Goal: Task Accomplishment & Management: Manage account settings

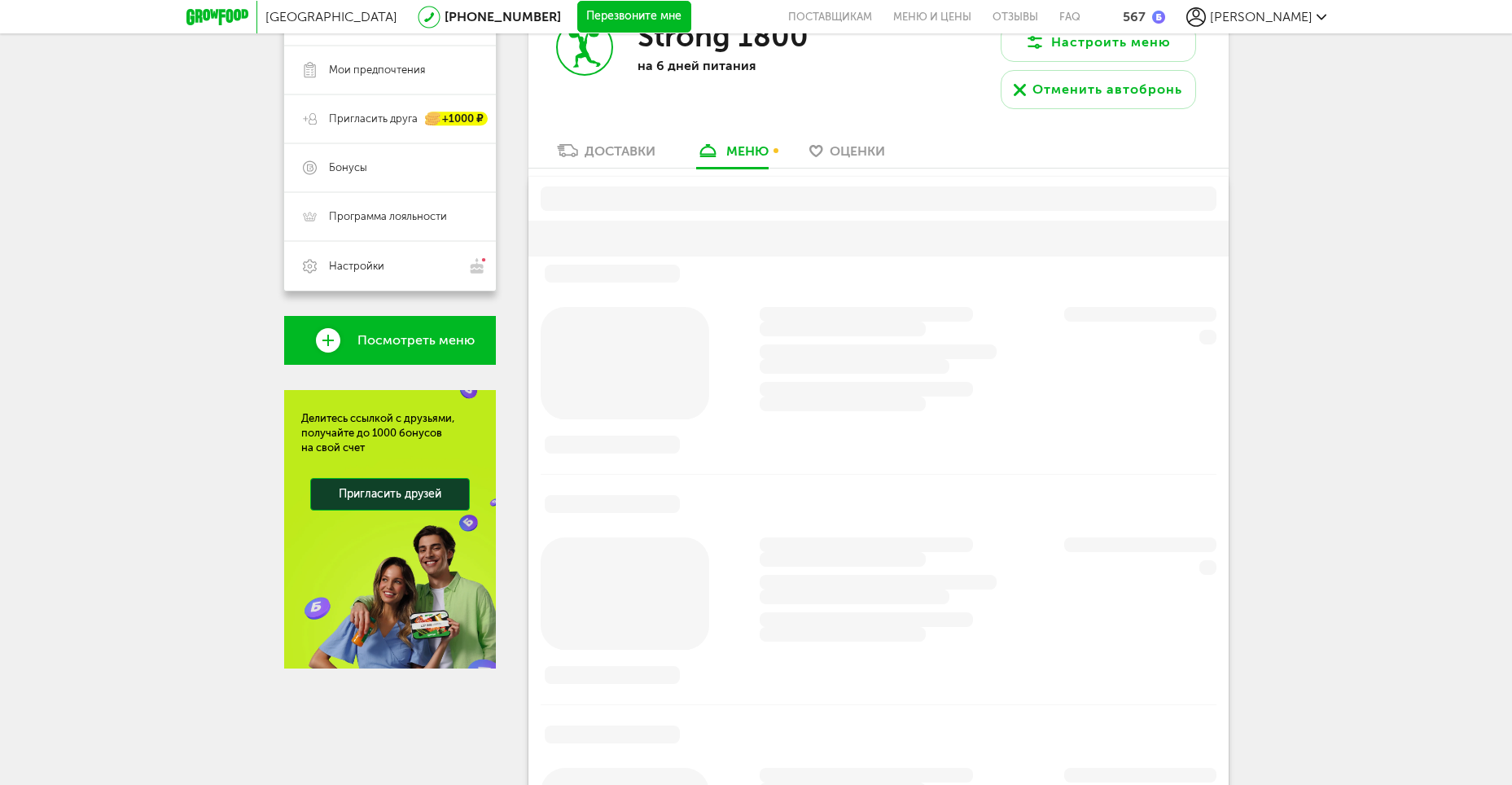
click at [601, 147] on div "Доставки" at bounding box center [620, 151] width 71 height 15
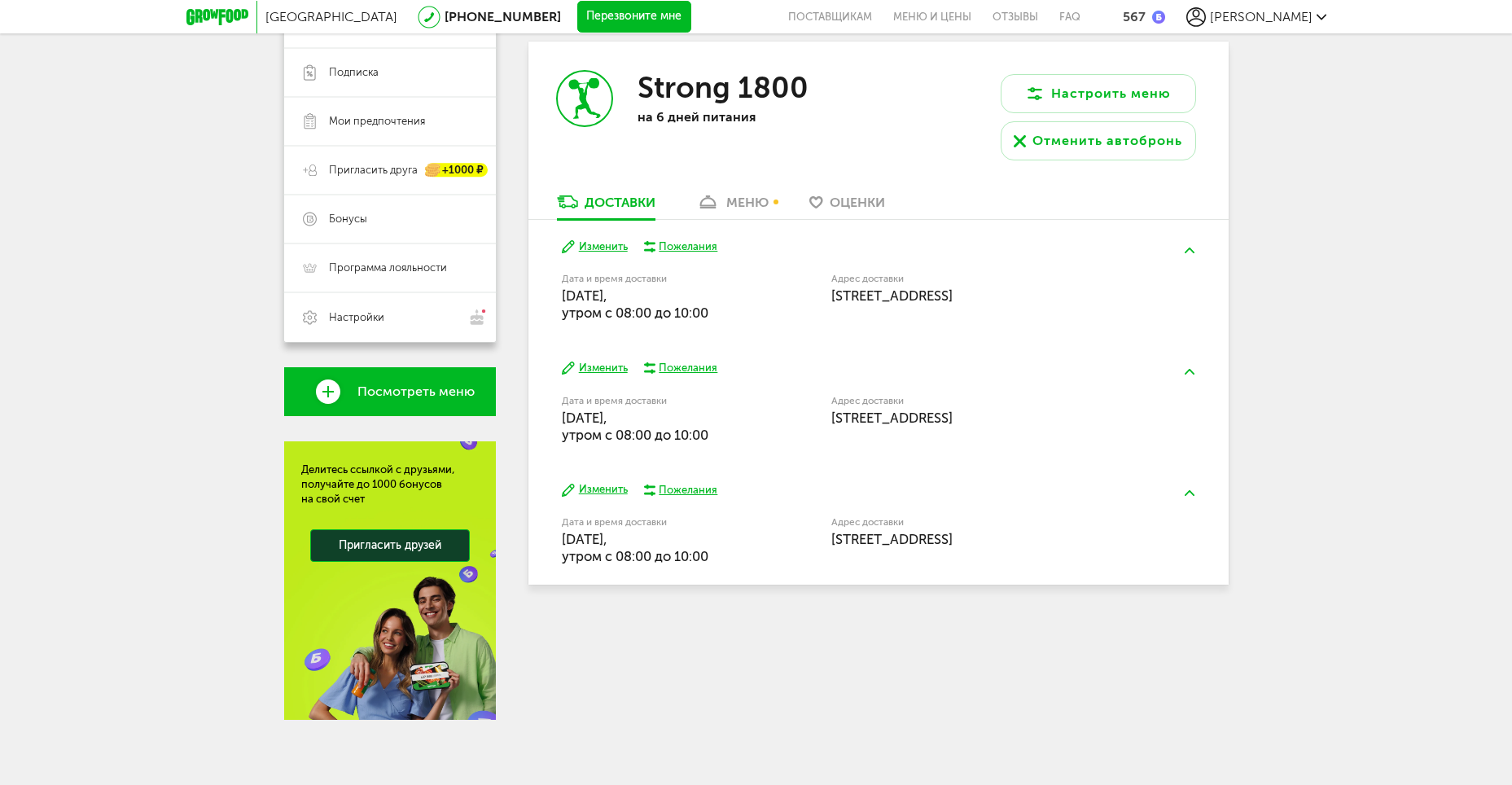
click at [741, 197] on div "меню" at bounding box center [748, 203] width 42 height 15
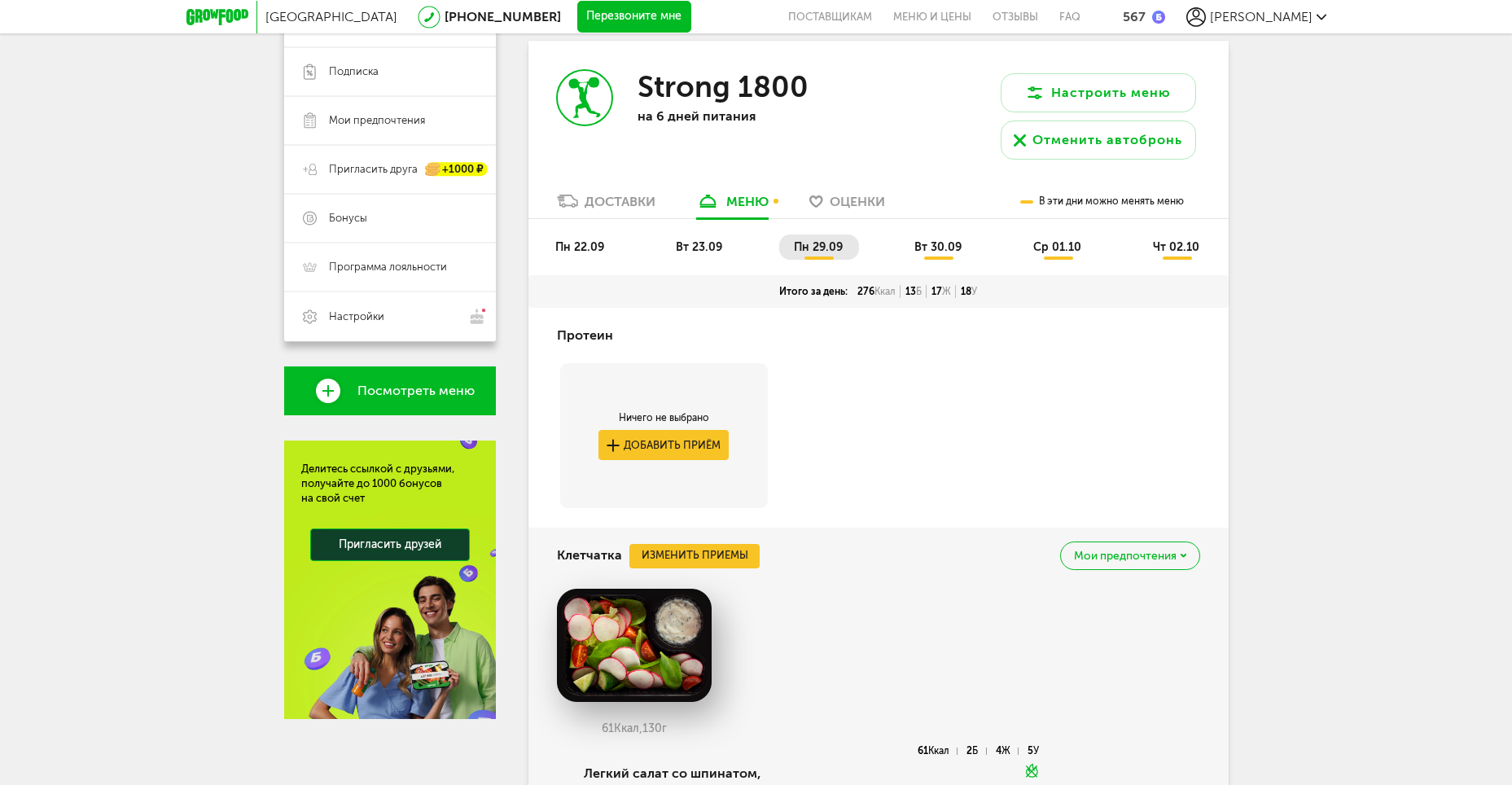
scroll to position [326, 0]
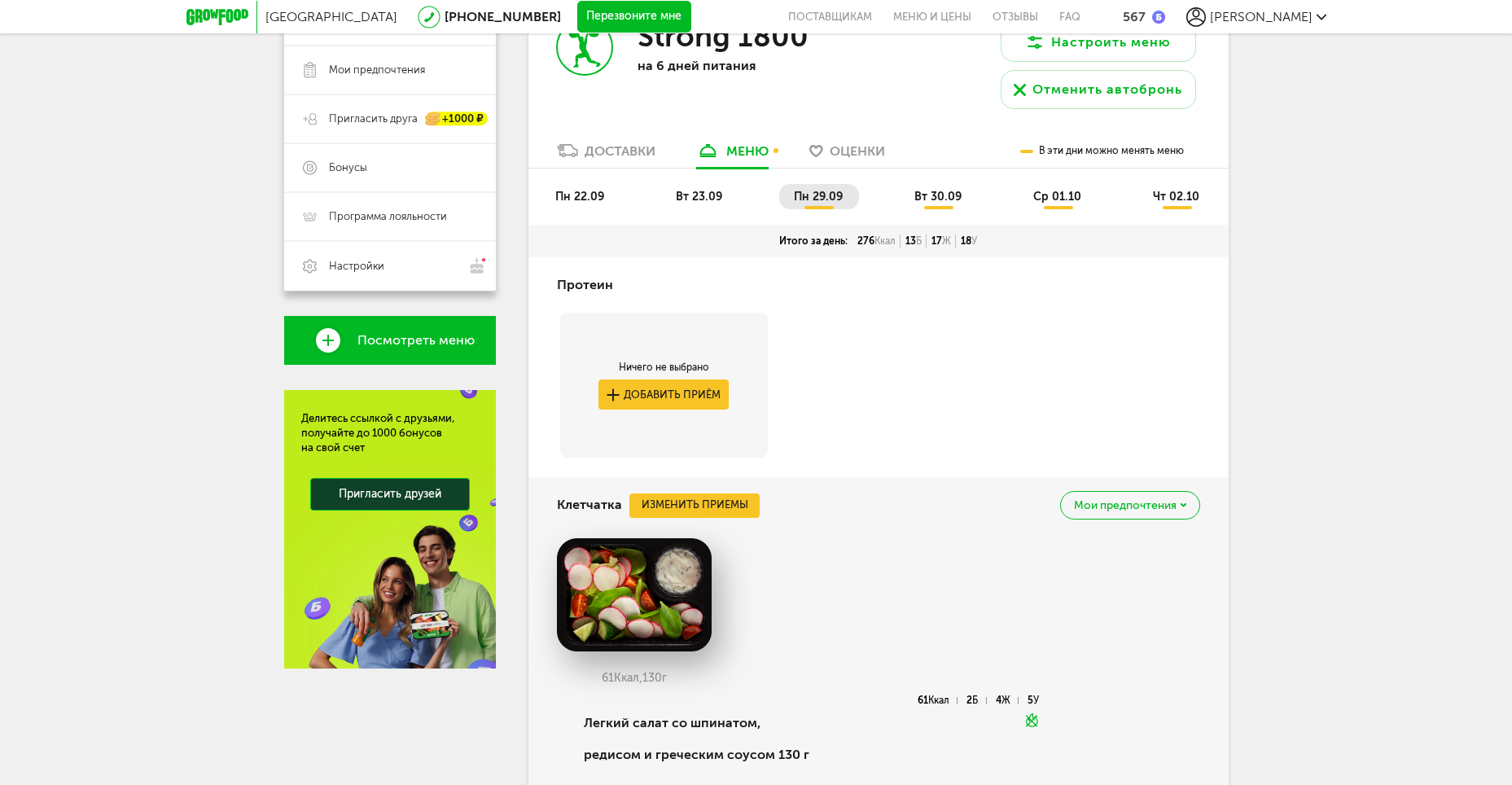
click at [577, 203] on li "пн 22.09" at bounding box center [581, 197] width 80 height 25
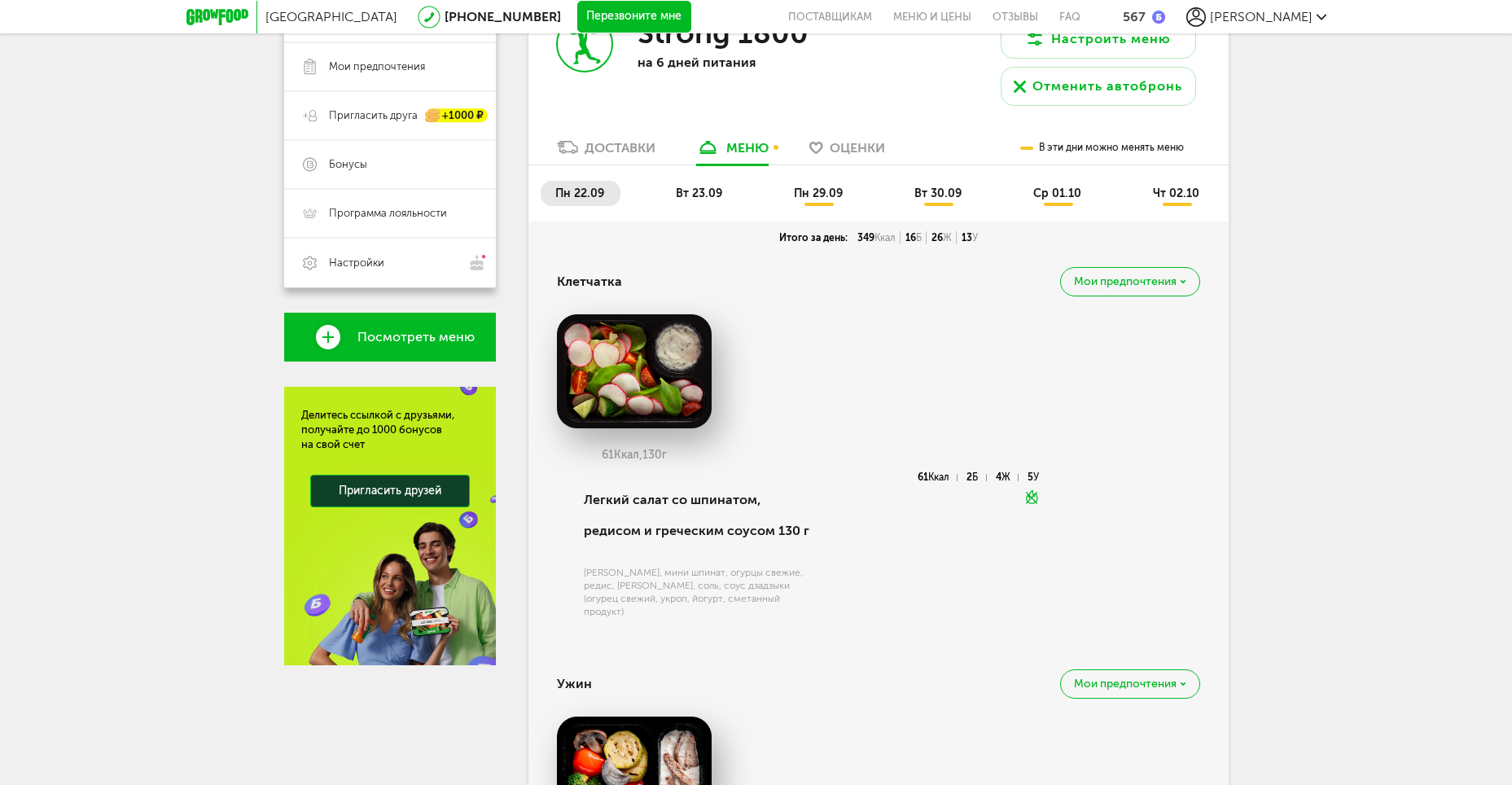
scroll to position [84, 0]
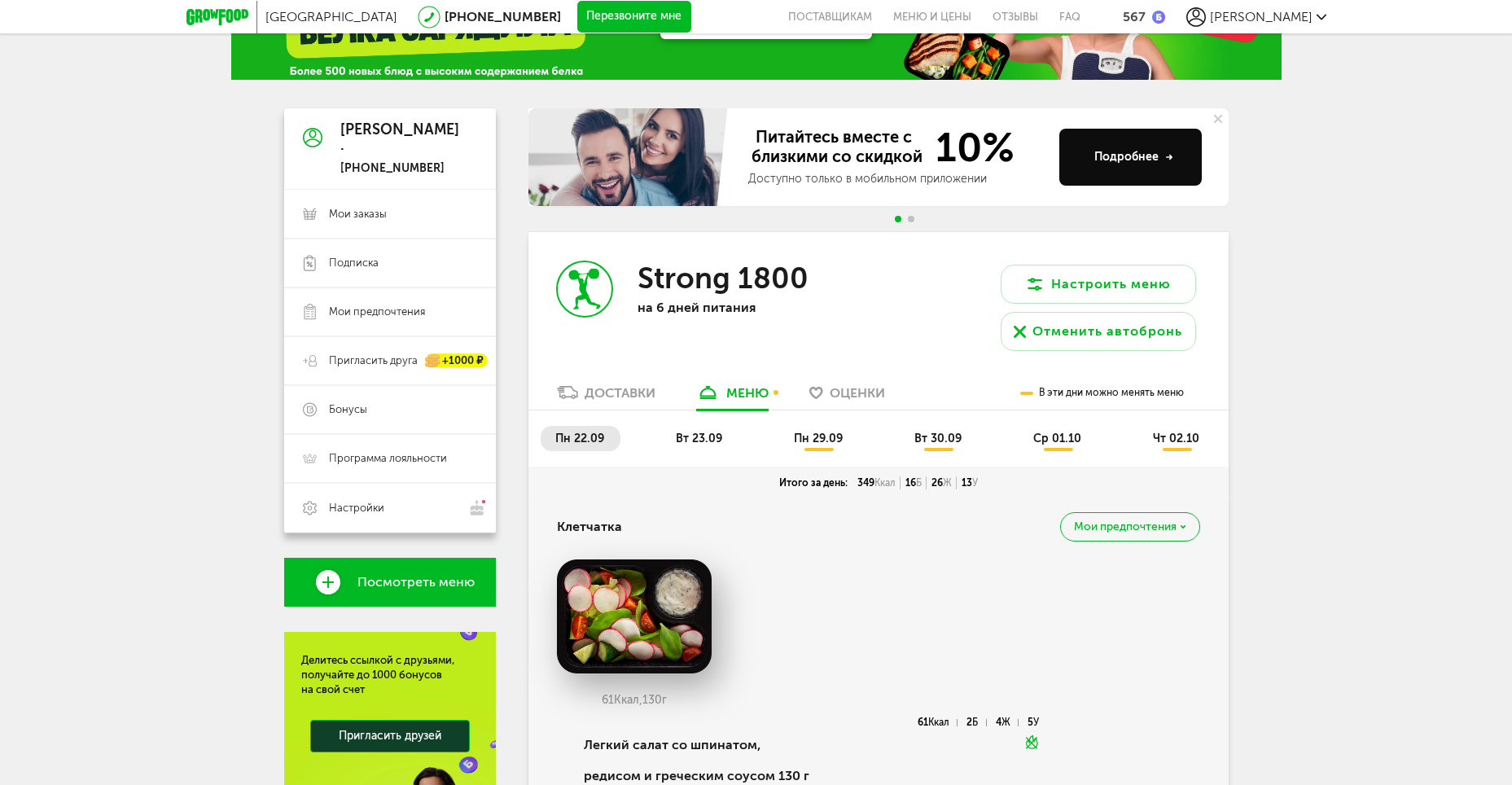
click at [696, 443] on span "вт 23.09" at bounding box center [698, 438] width 47 height 14
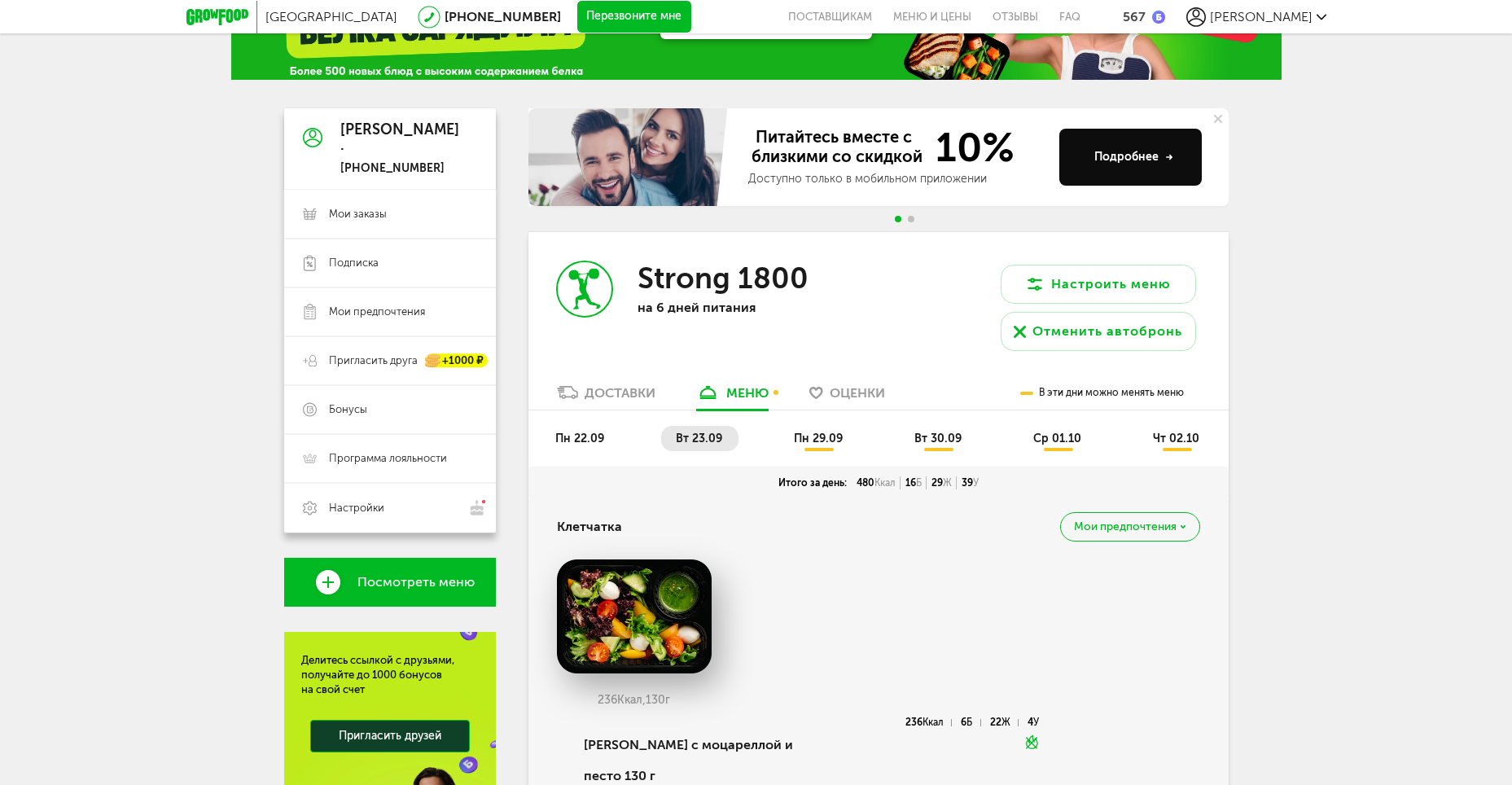
click at [809, 440] on span "пн 29.09" at bounding box center [819, 438] width 49 height 14
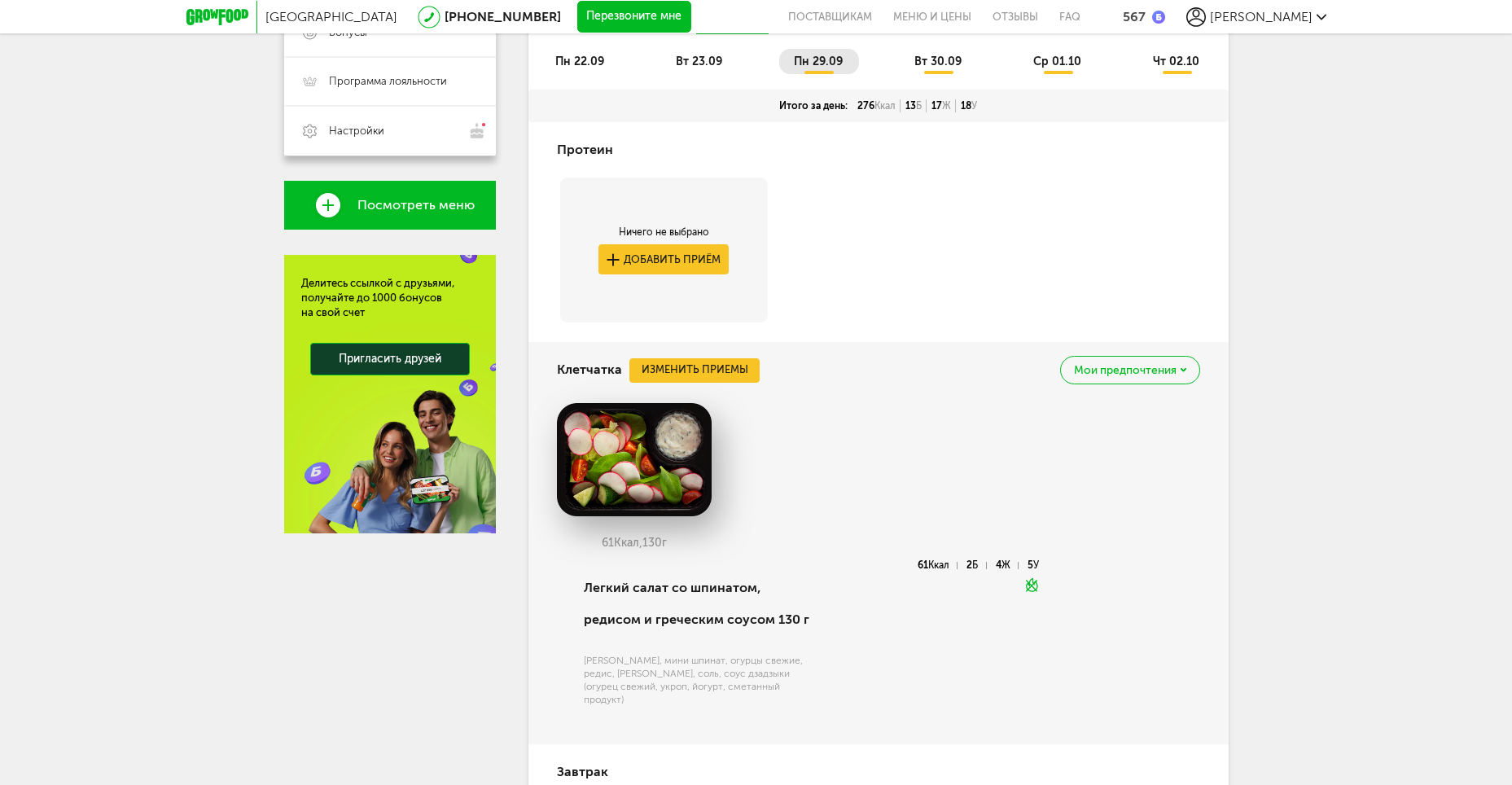
scroll to position [203, 0]
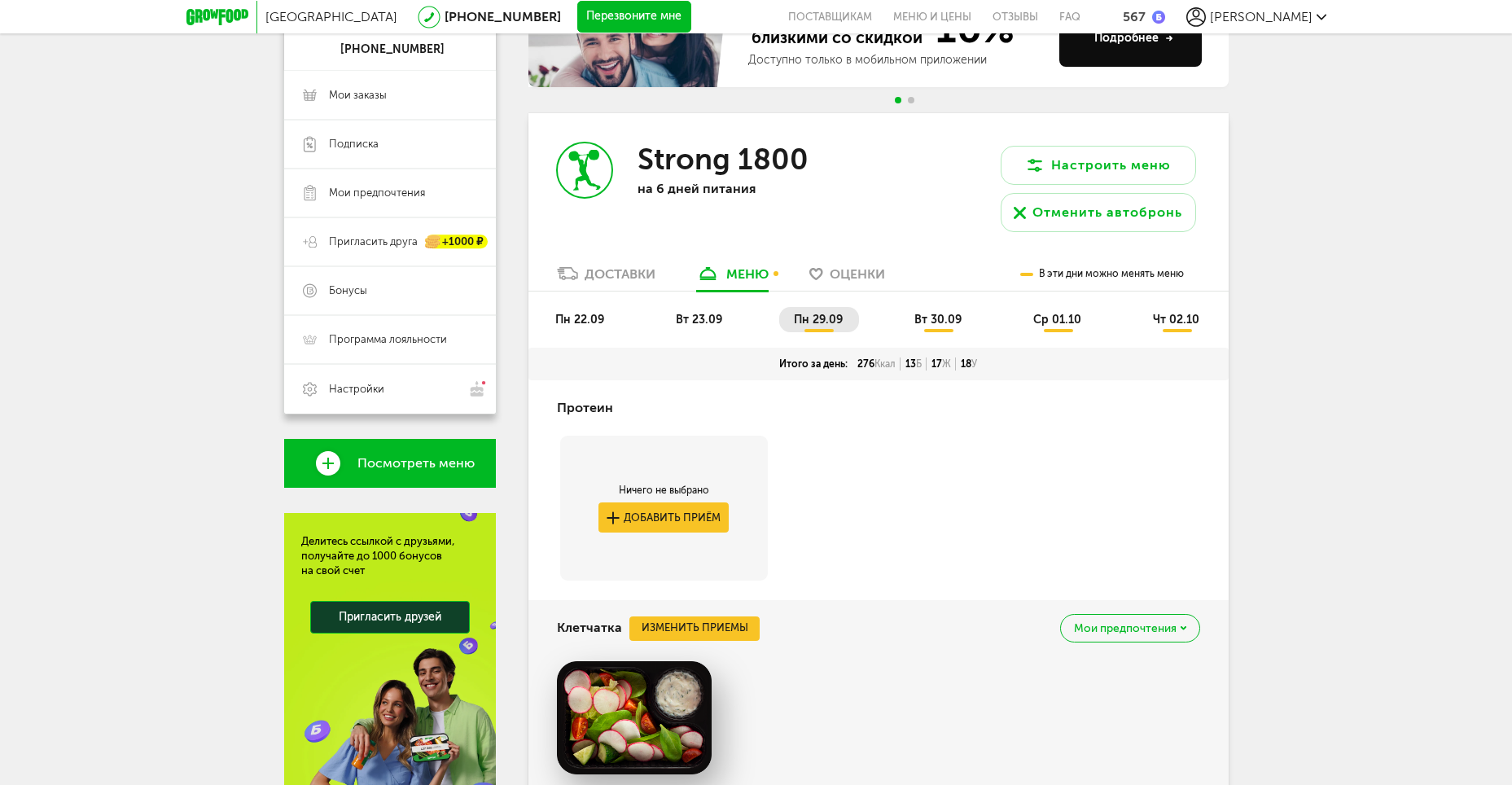
click at [927, 320] on span "вт 30.09" at bounding box center [938, 320] width 47 height 14
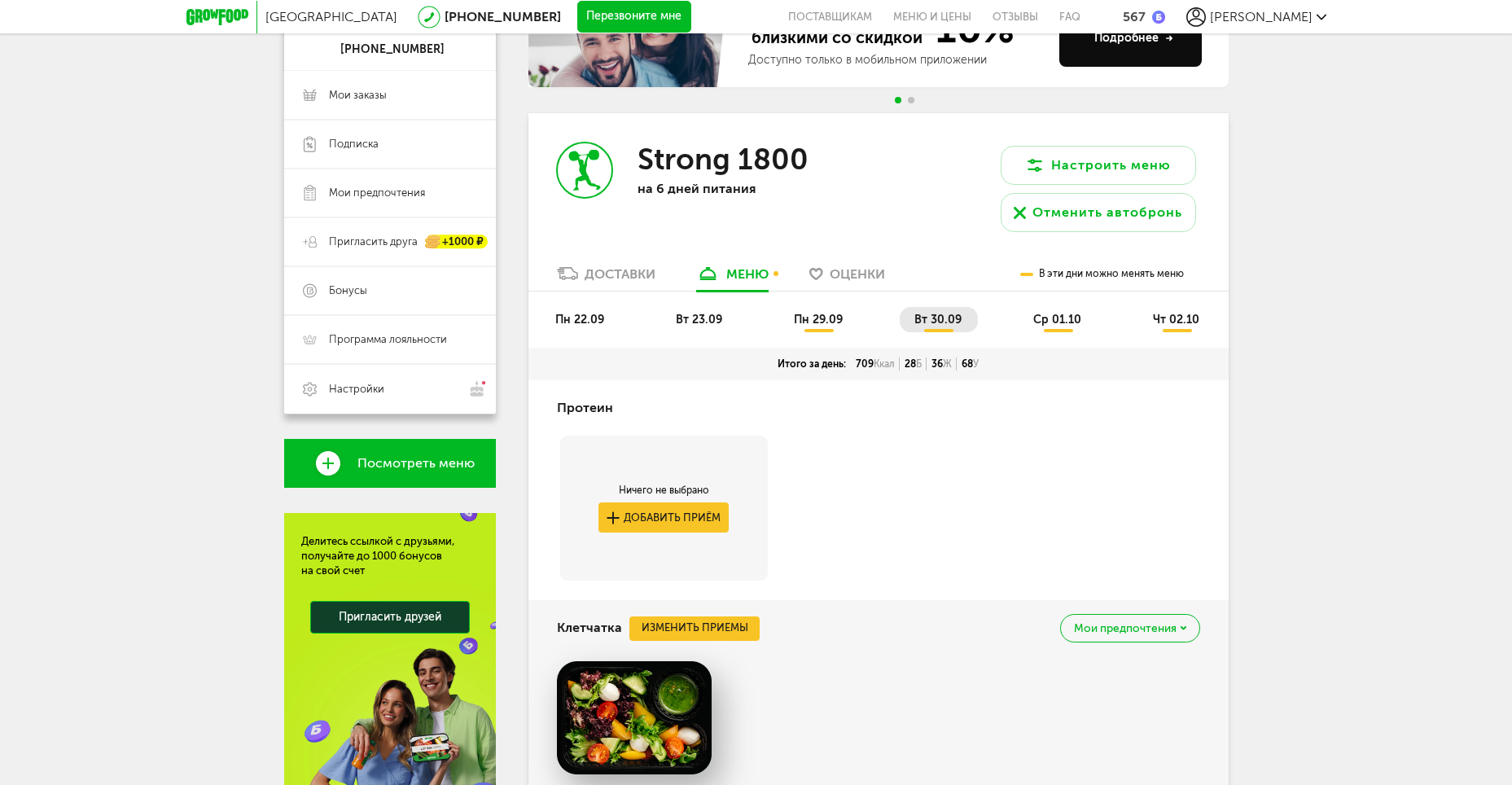
click at [820, 325] on span "пн 29.09" at bounding box center [819, 320] width 49 height 14
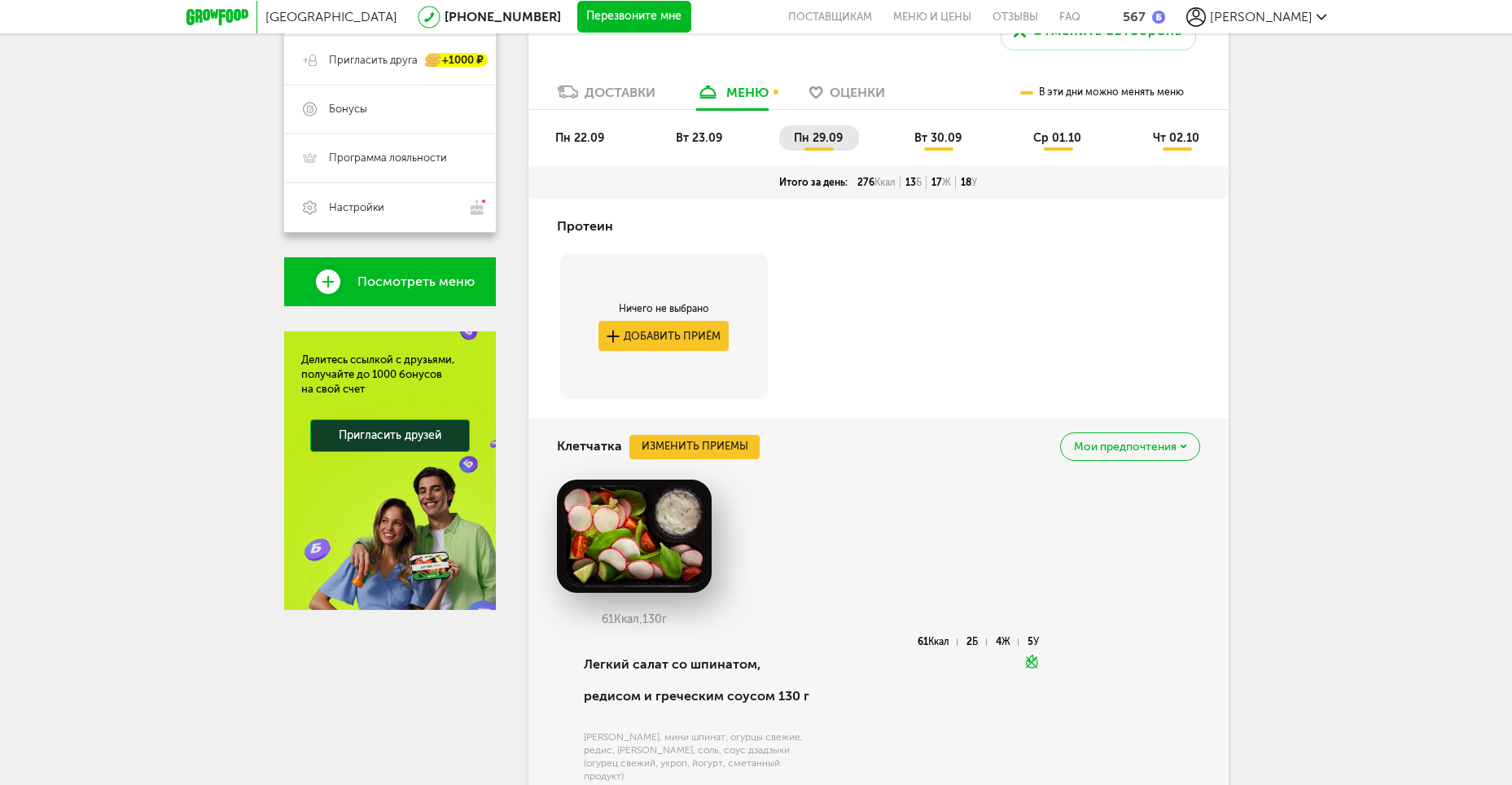
scroll to position [121, 0]
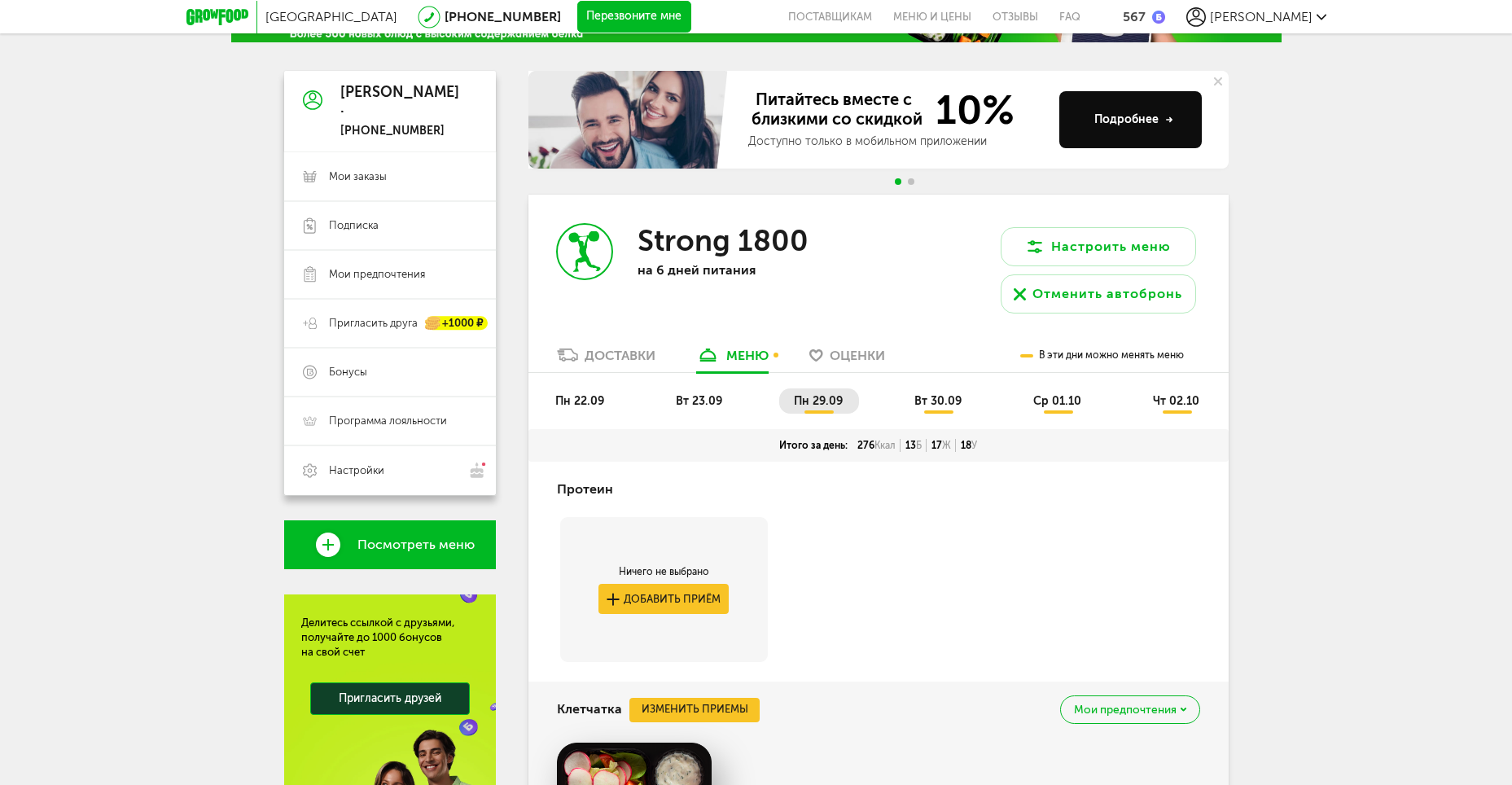
click at [1056, 407] on span "ср 01.10" at bounding box center [1057, 401] width 48 height 14
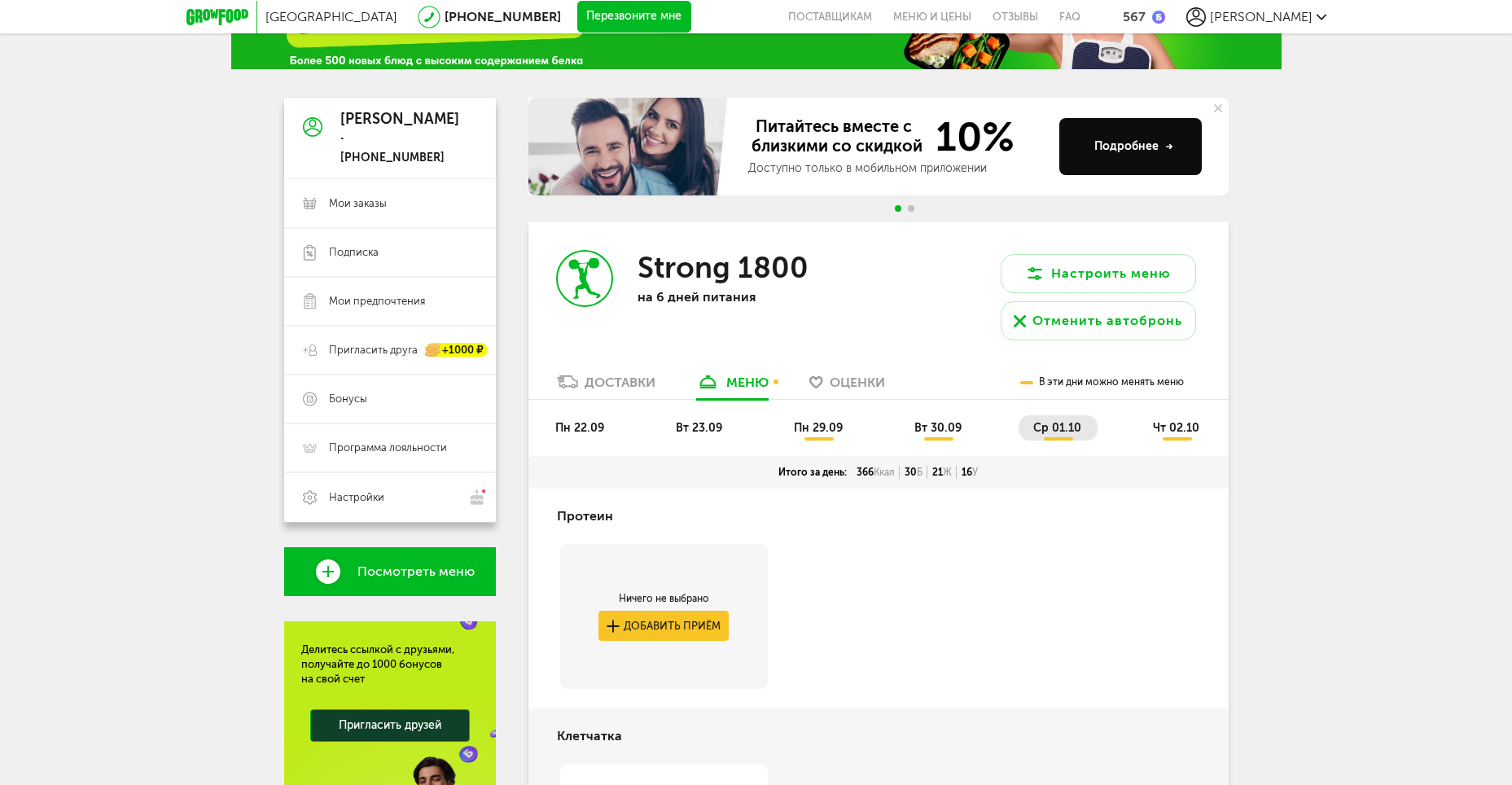
scroll to position [57, 0]
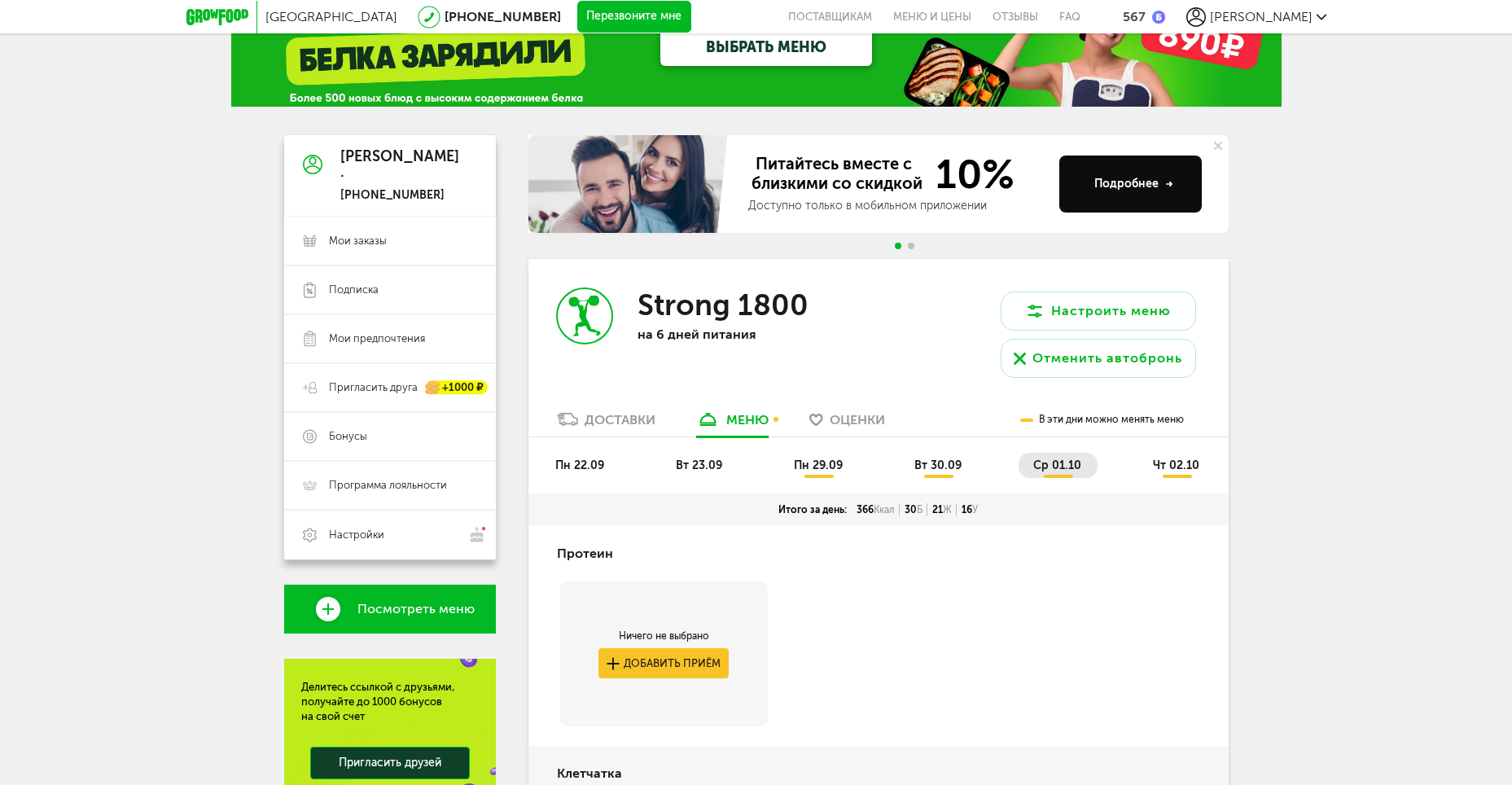
click at [1175, 468] on span "чт 02.10" at bounding box center [1176, 465] width 47 height 14
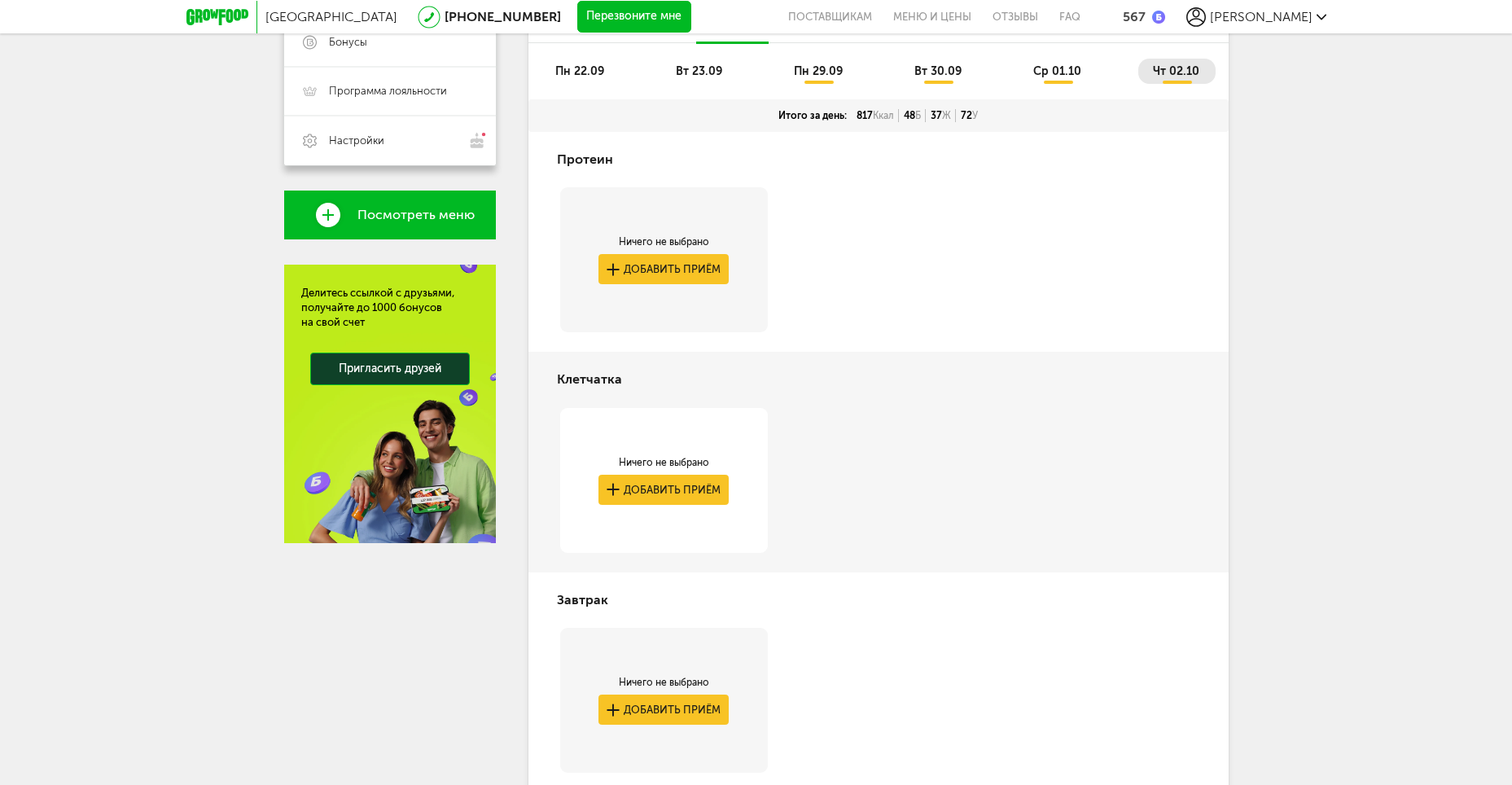
scroll to position [212, 0]
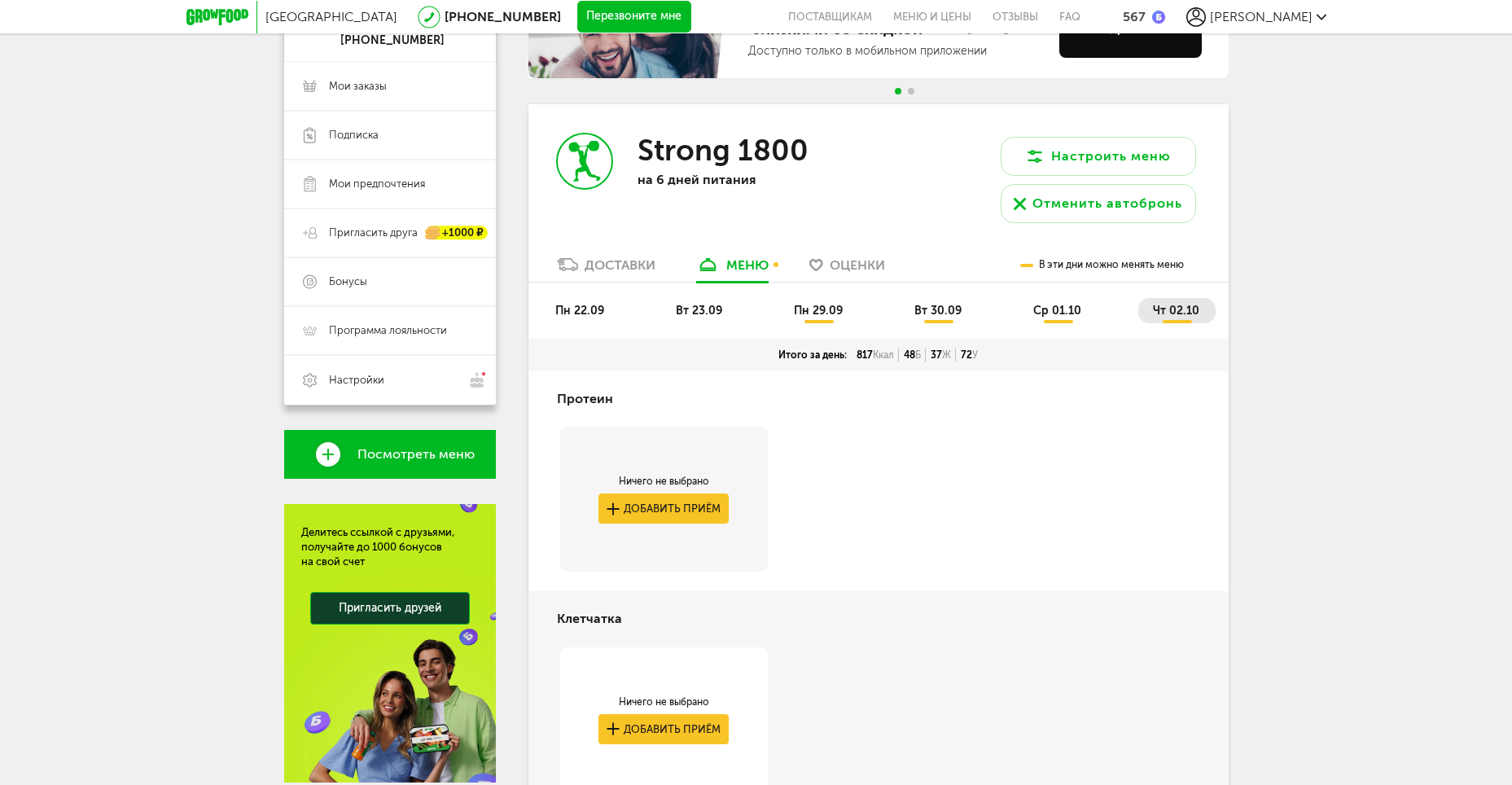
click at [809, 306] on span "пн 29.09" at bounding box center [819, 310] width 49 height 14
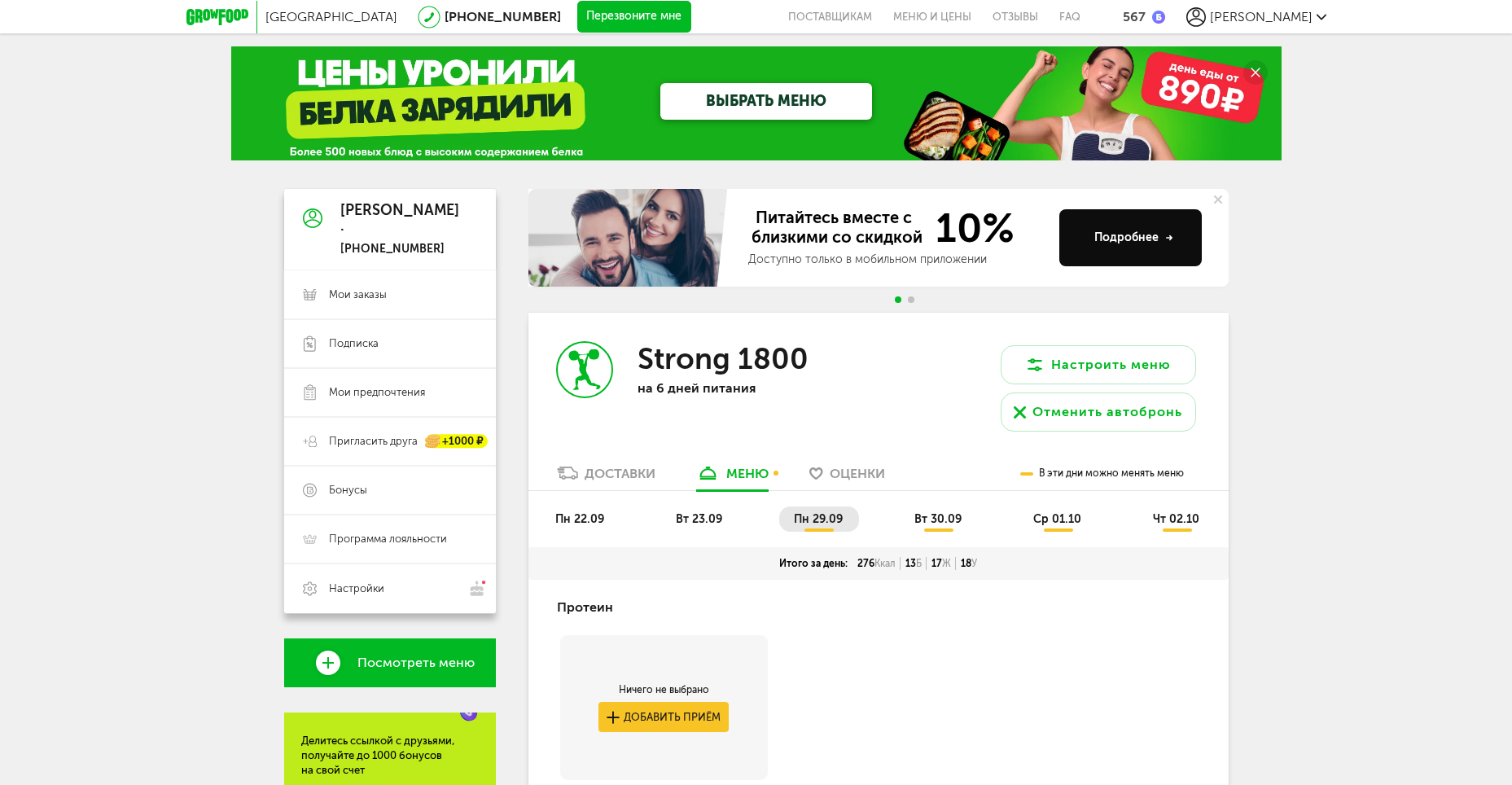
scroll to position [0, 0]
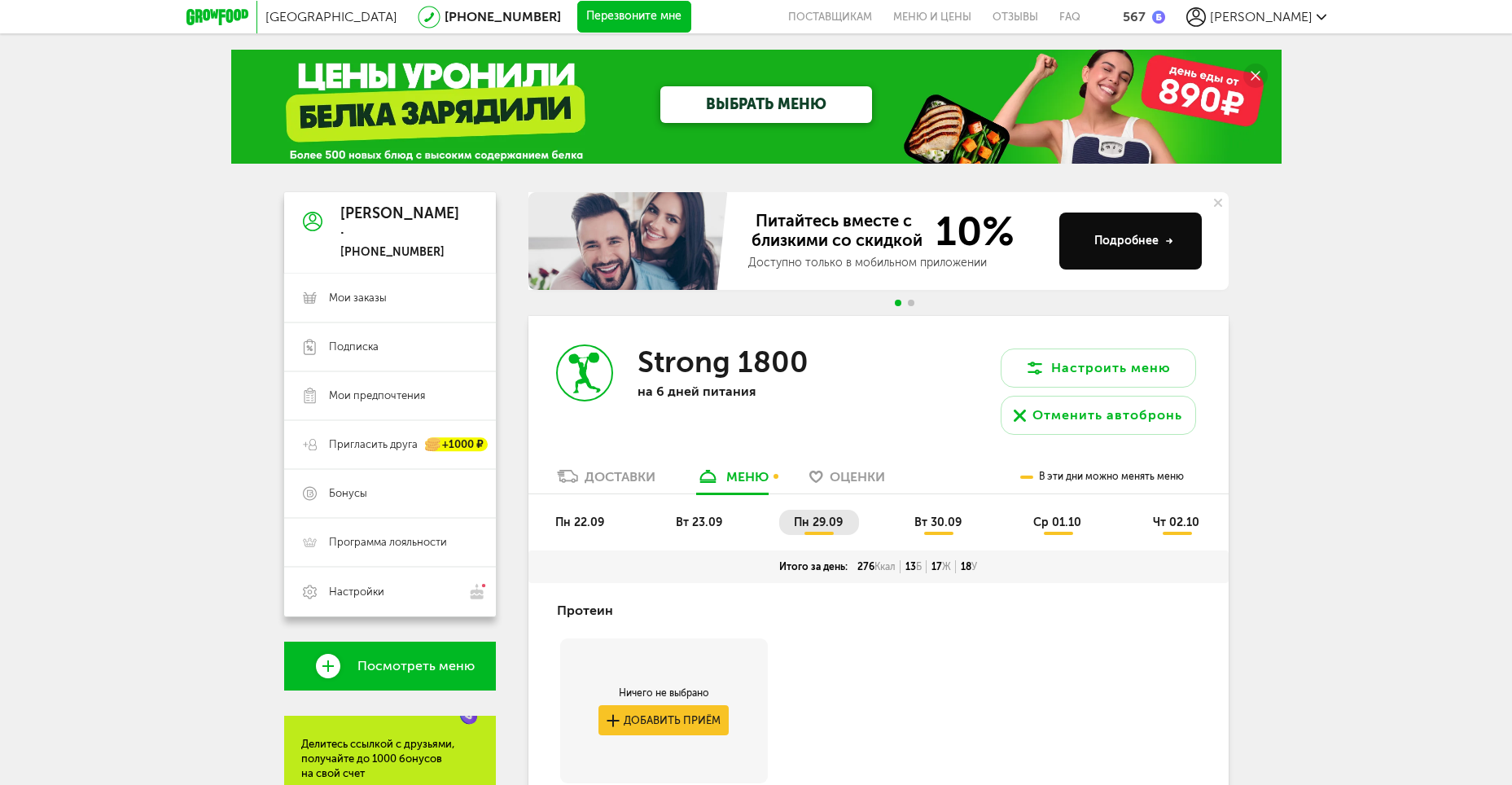
click at [564, 516] on span "пн 22.09" at bounding box center [580, 522] width 49 height 14
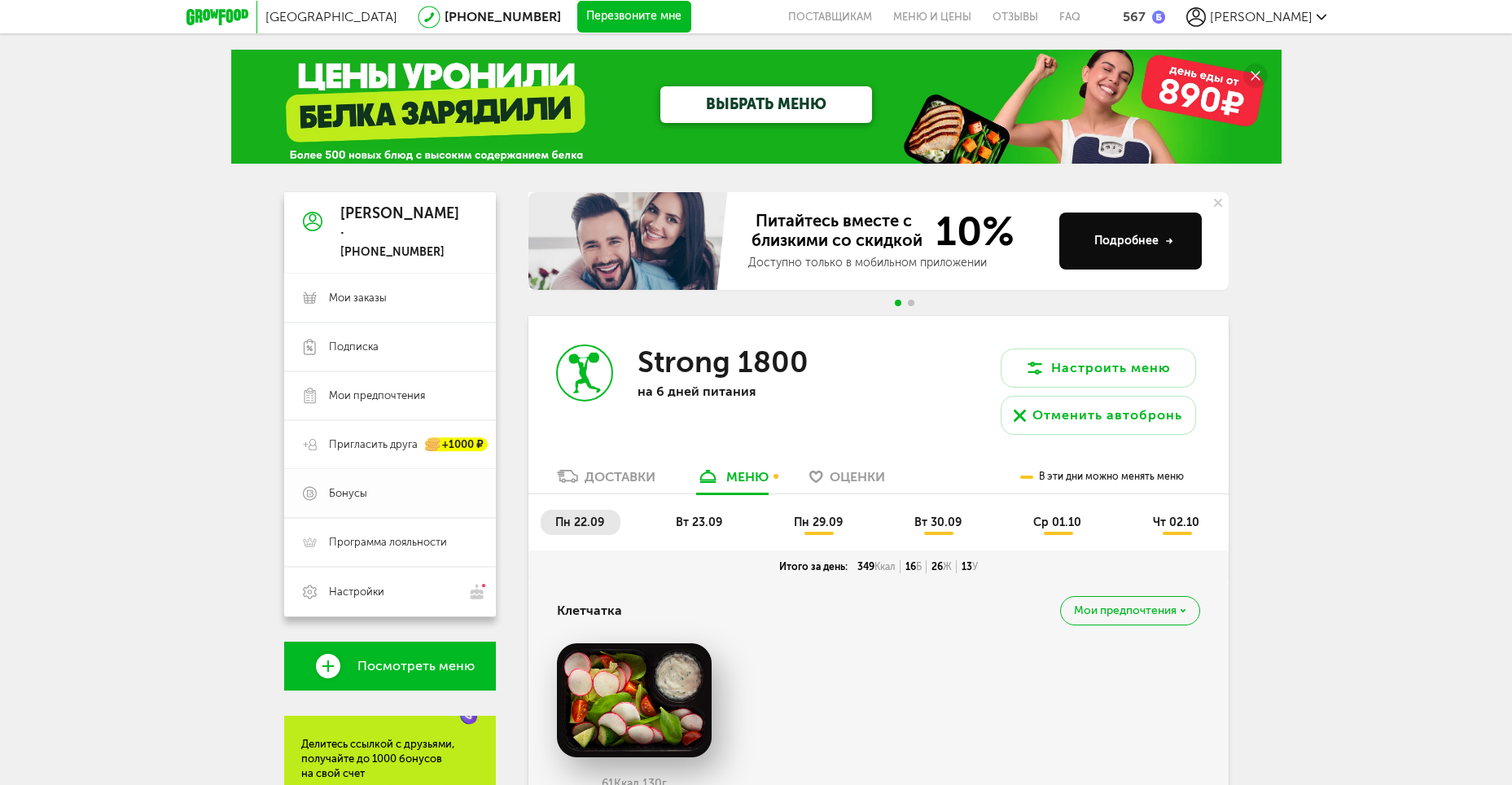
click at [384, 489] on span "Бонусы" at bounding box center [403, 493] width 148 height 14
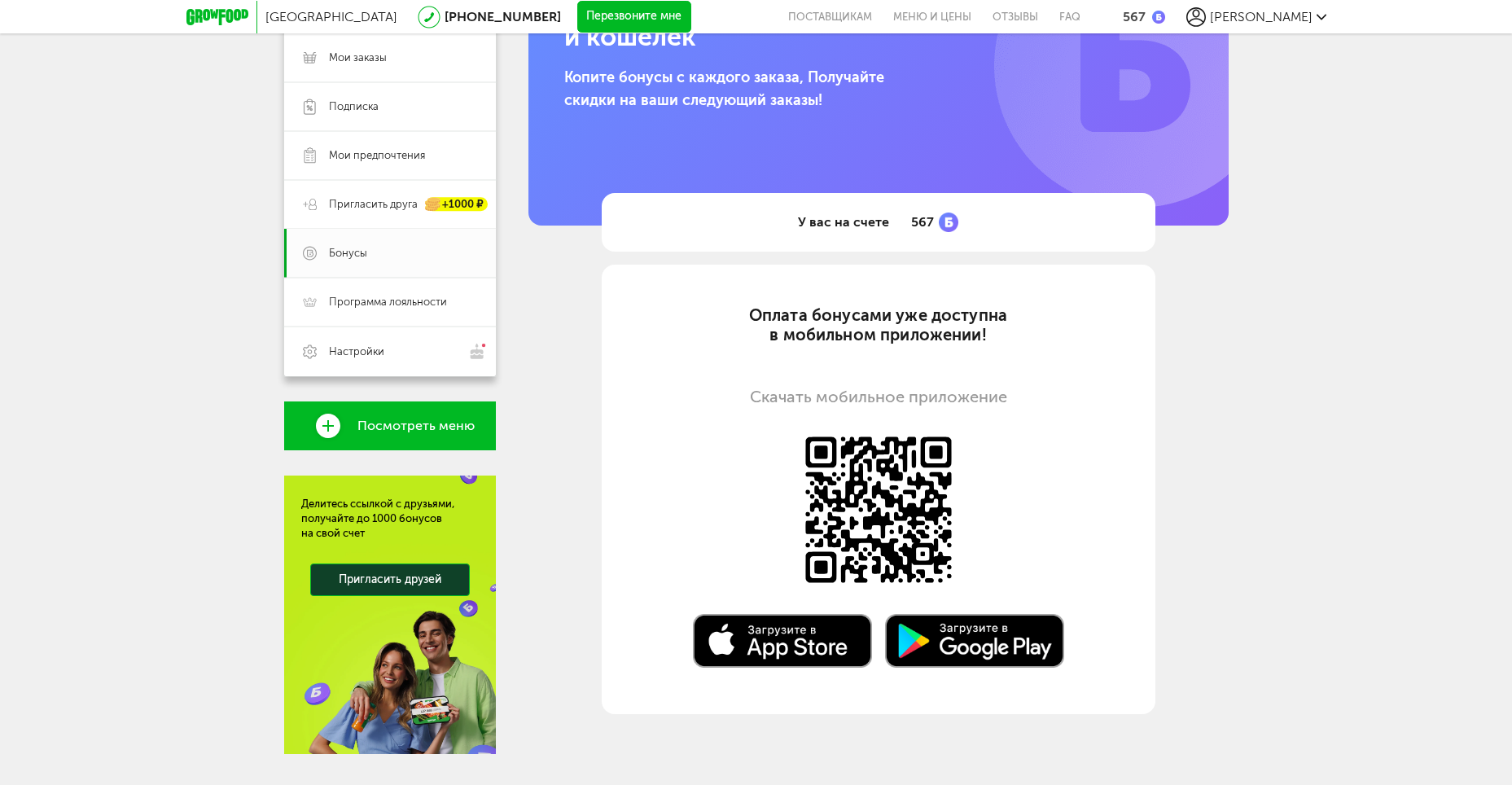
scroll to position [244, 0]
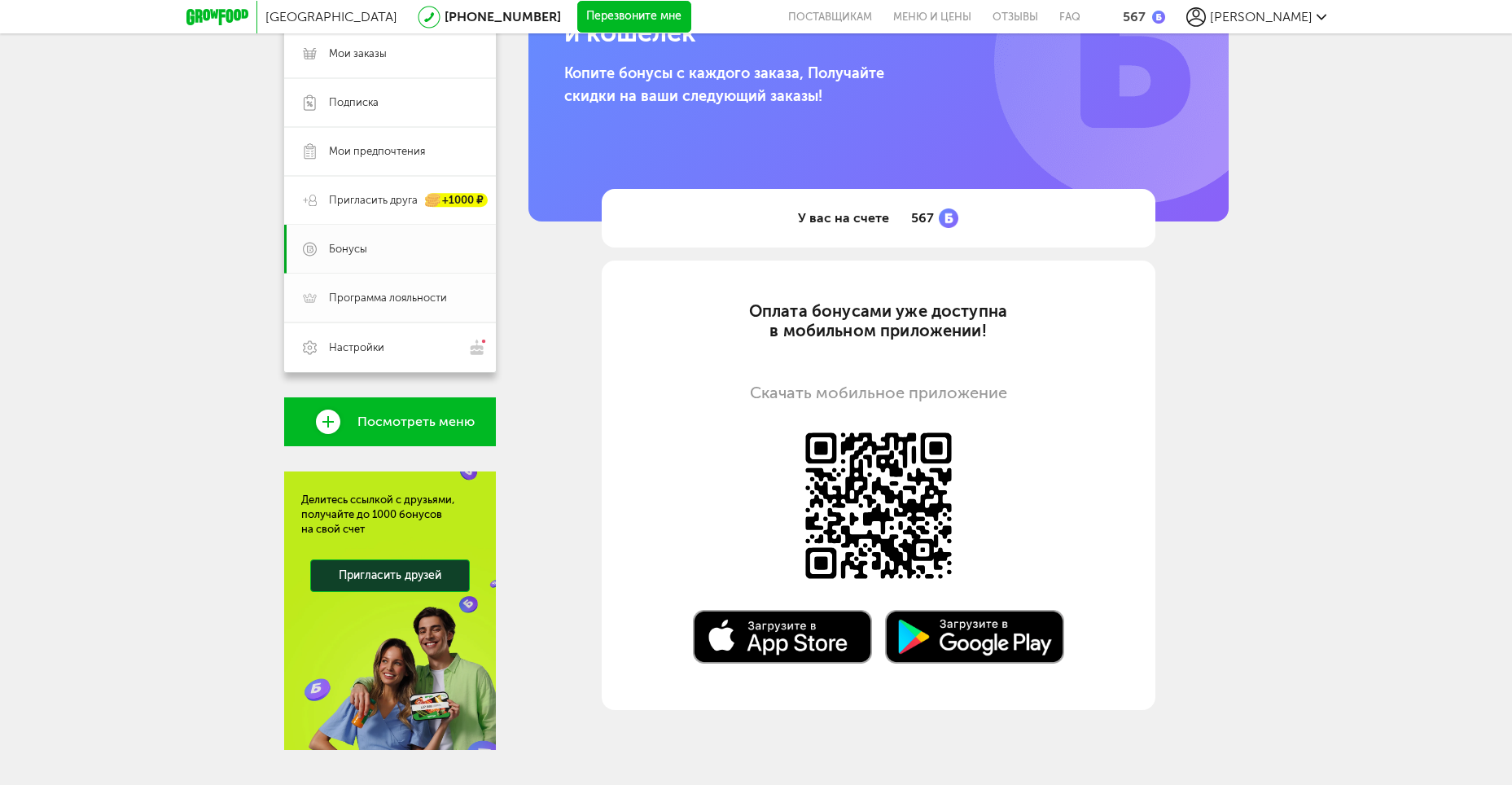
click at [431, 309] on link "Программа лояльности" at bounding box center [390, 298] width 212 height 49
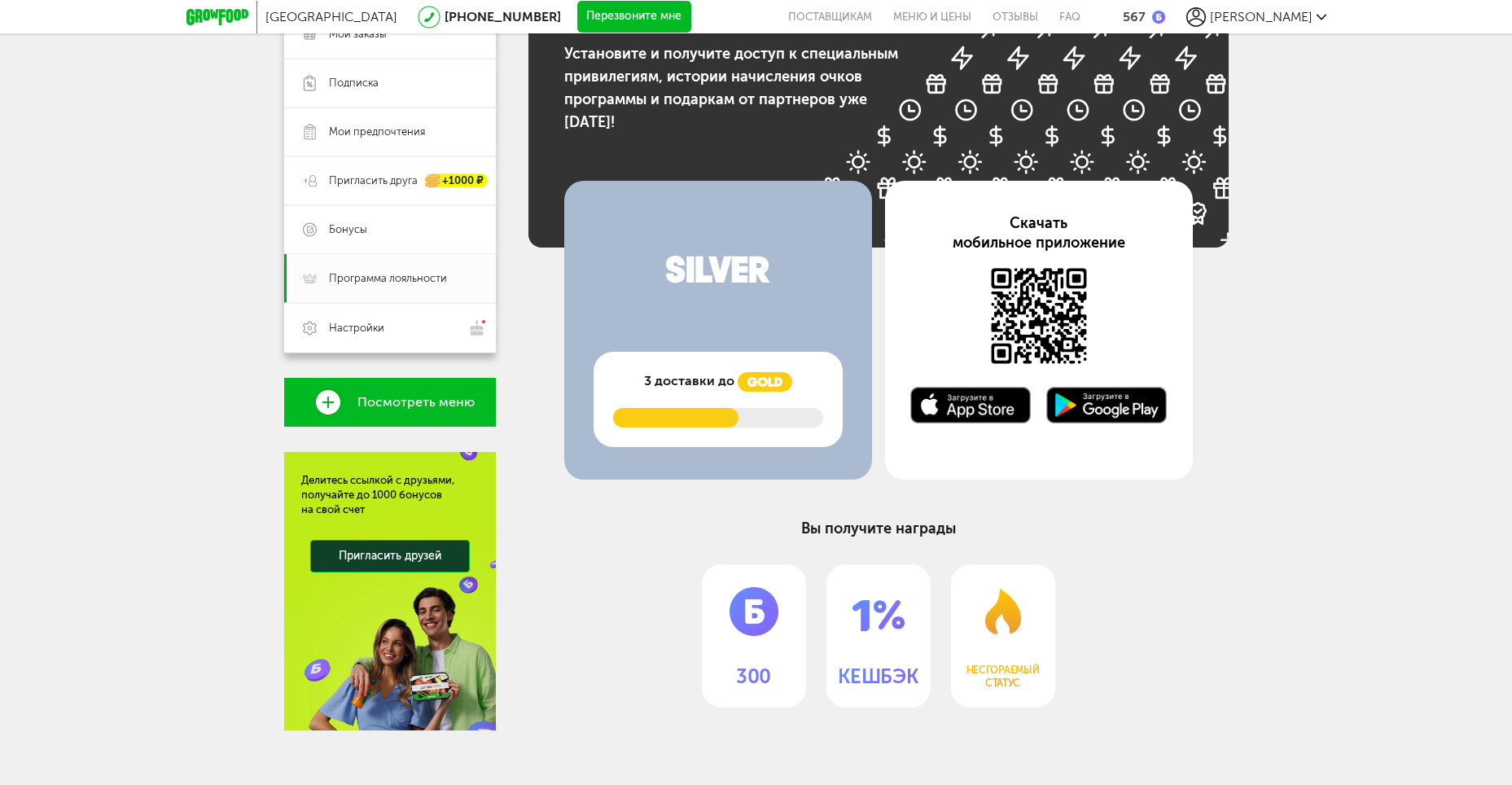
scroll to position [275, 0]
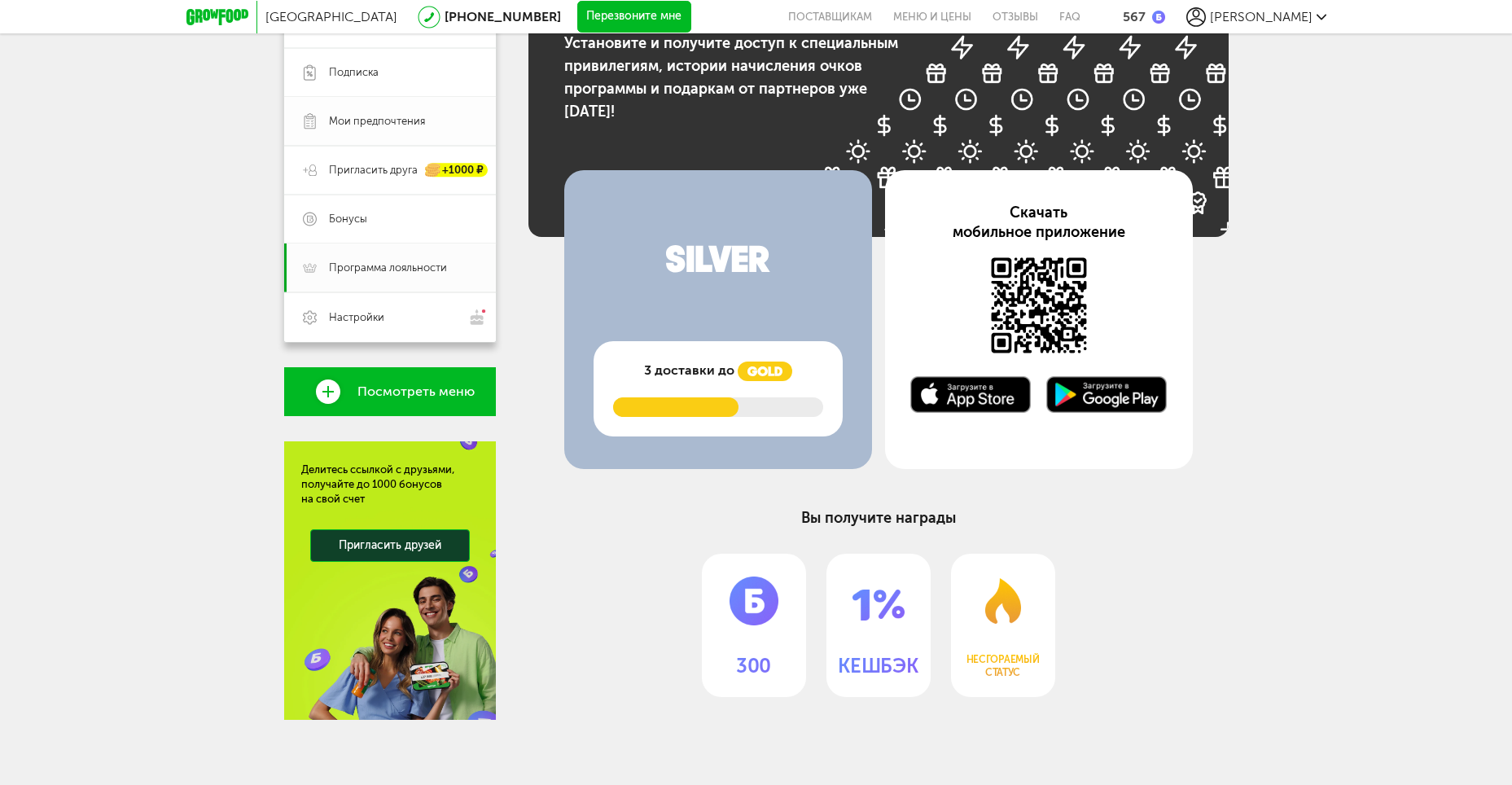
click at [353, 120] on span "Мои предпочтения" at bounding box center [376, 120] width 96 height 14
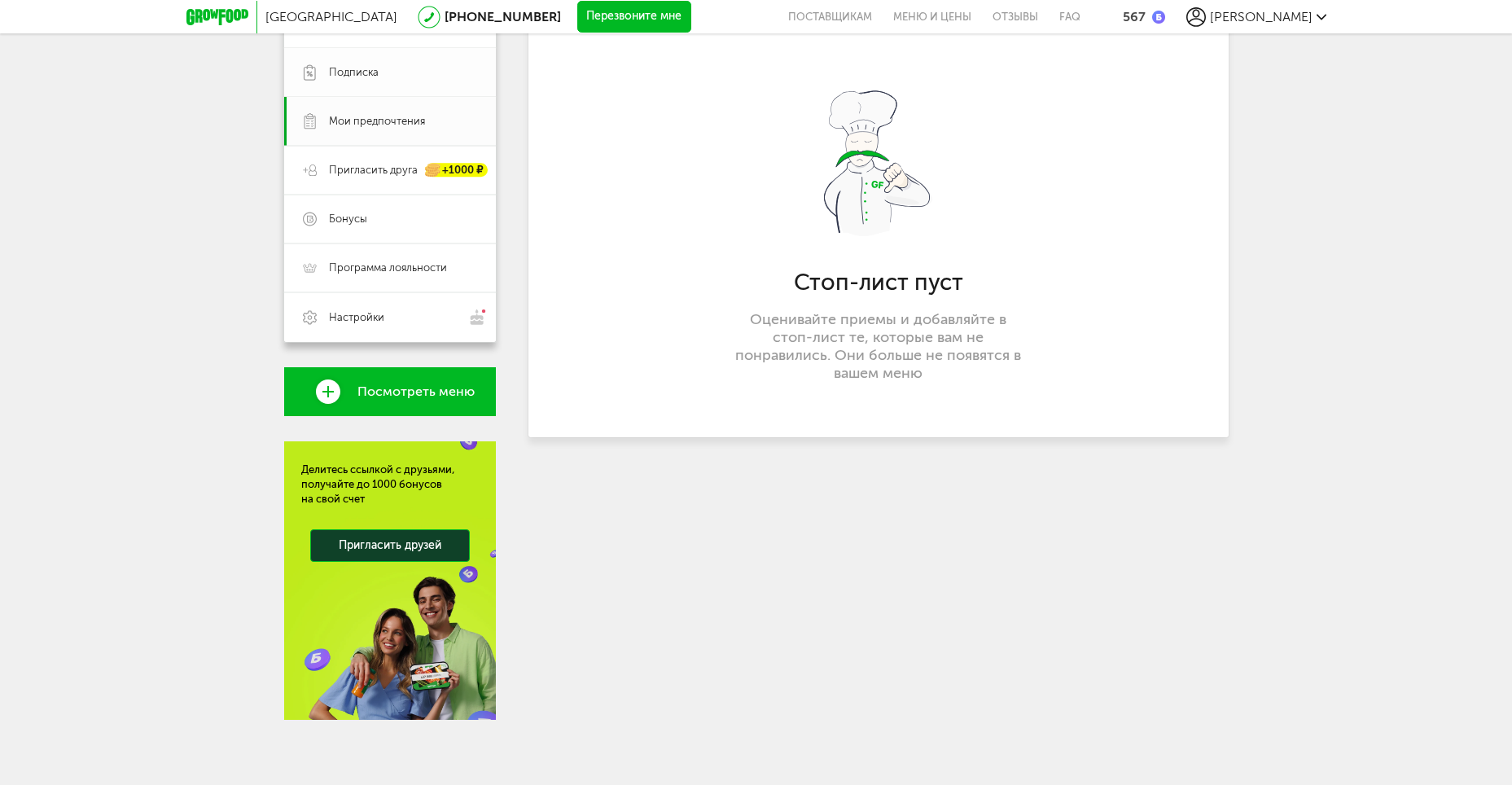
click at [363, 80] on link "Подписка" at bounding box center [390, 73] width 212 height 49
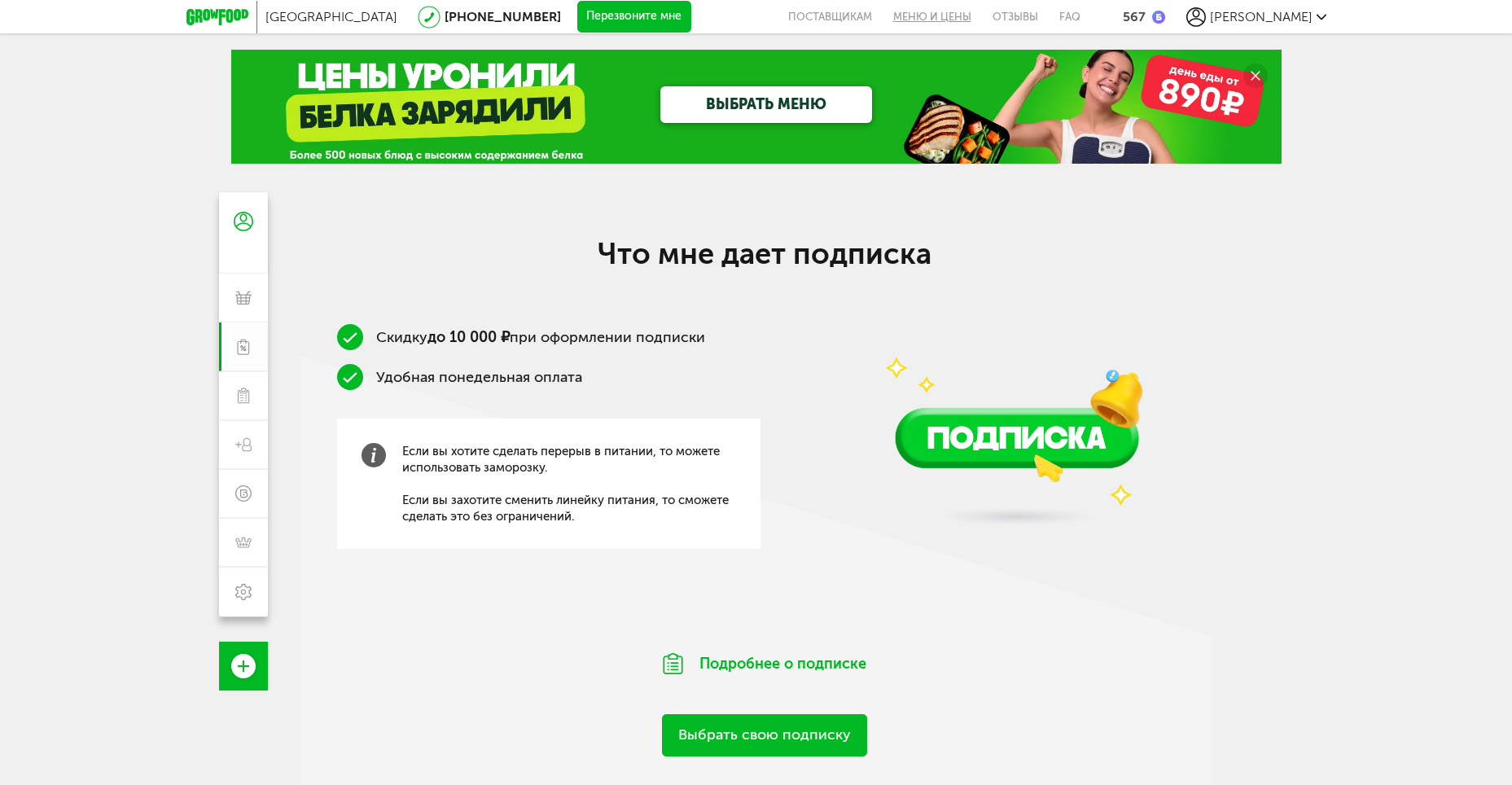
click at [982, 19] on link "Меню и цены" at bounding box center [931, 16] width 99 height 33
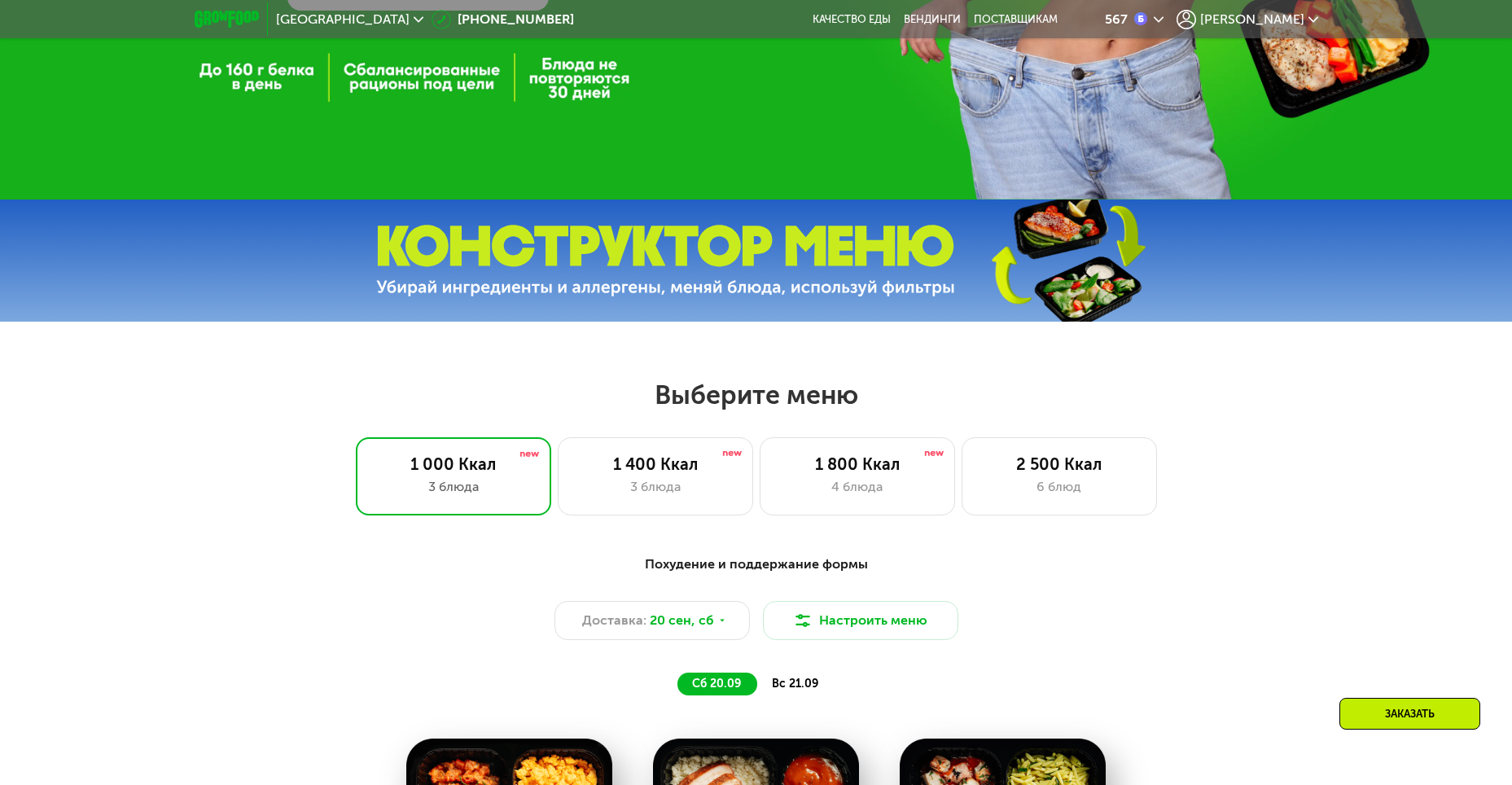
scroll to position [488, 0]
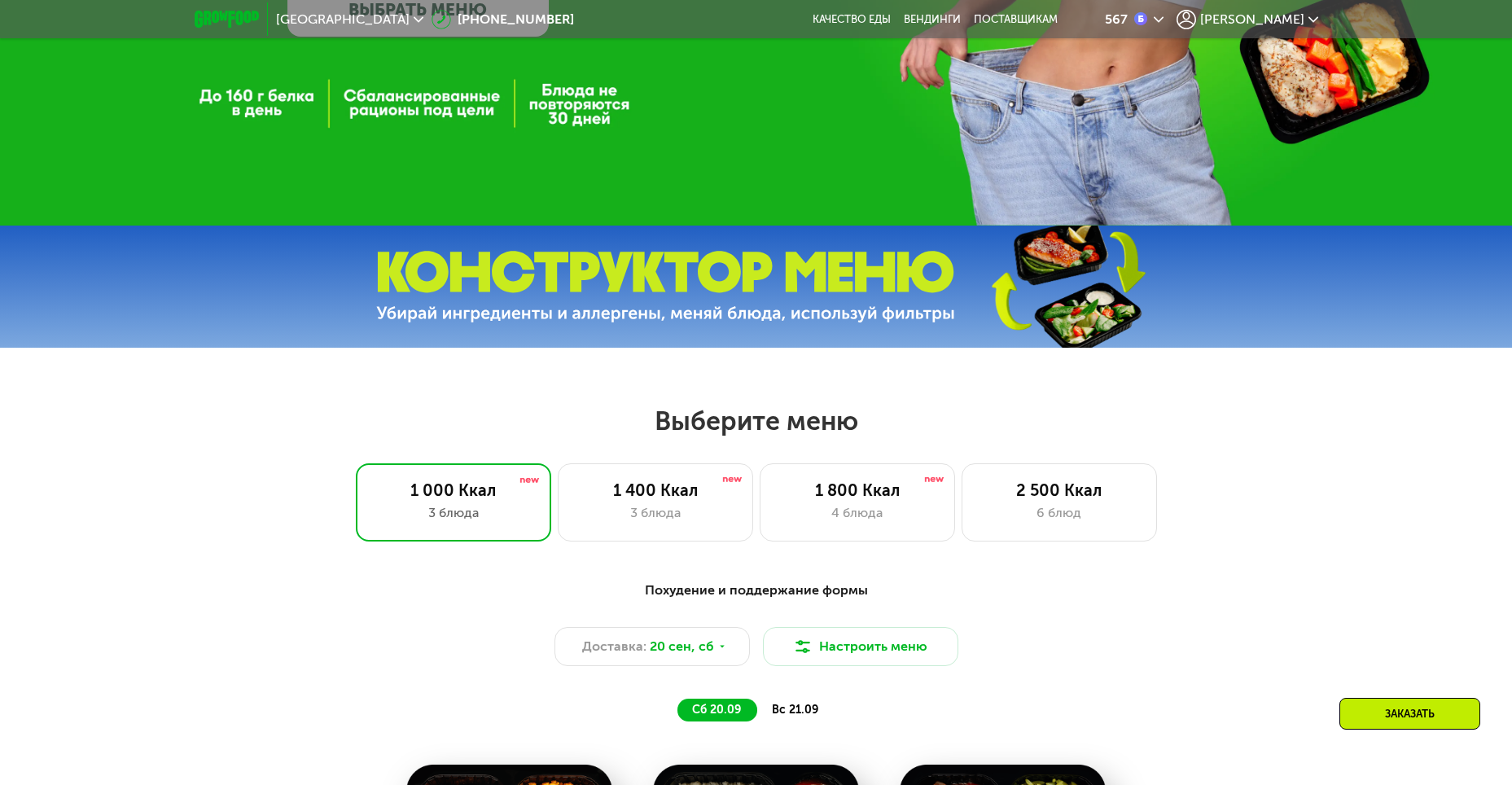
click at [1271, 15] on div "[PERSON_NAME]" at bounding box center [1247, 19] width 142 height 19
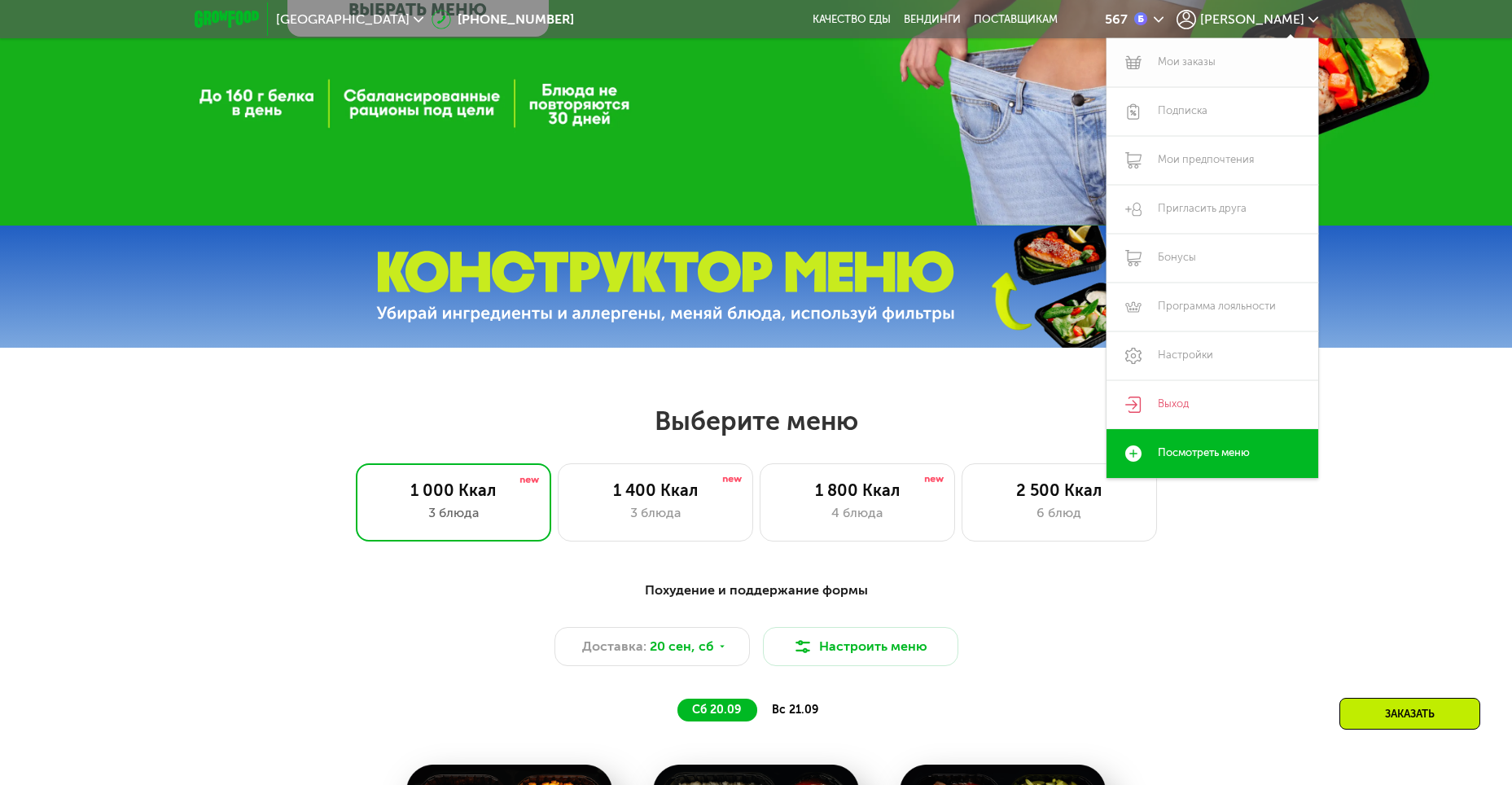
click at [1185, 61] on link "Мои заказы" at bounding box center [1213, 63] width 212 height 49
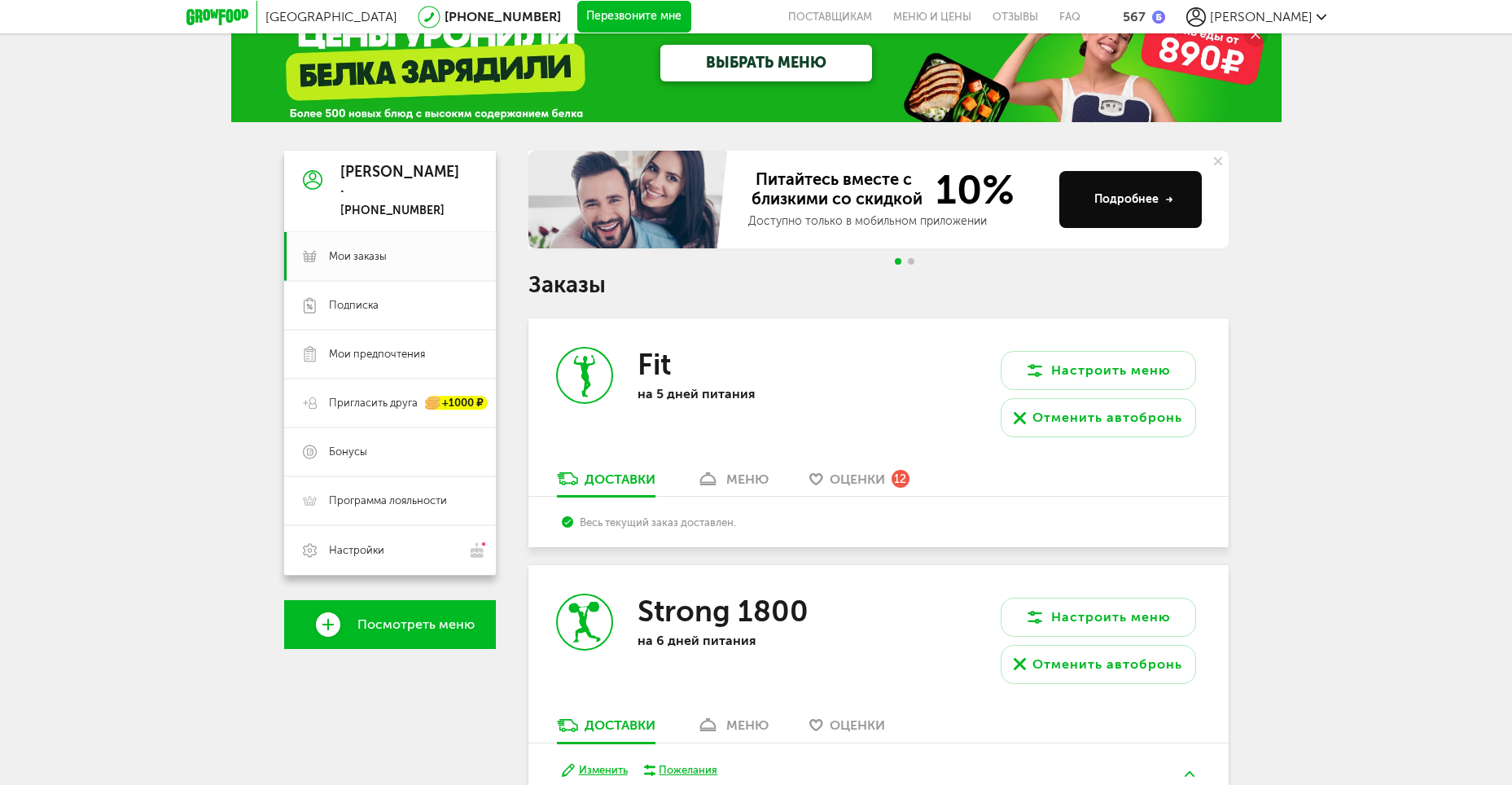
scroll to position [41, 0]
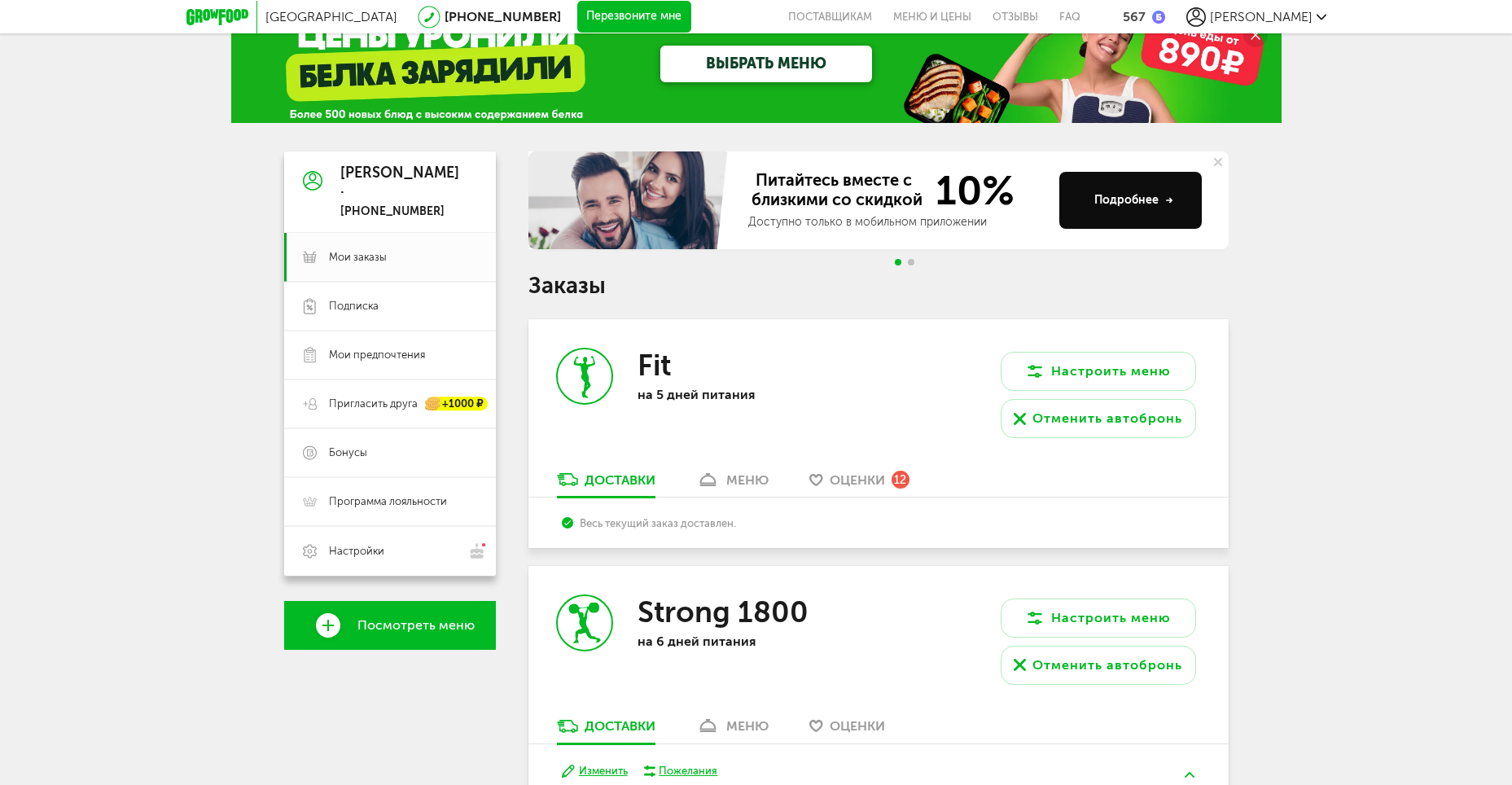
click at [764, 482] on div "меню" at bounding box center [748, 480] width 42 height 15
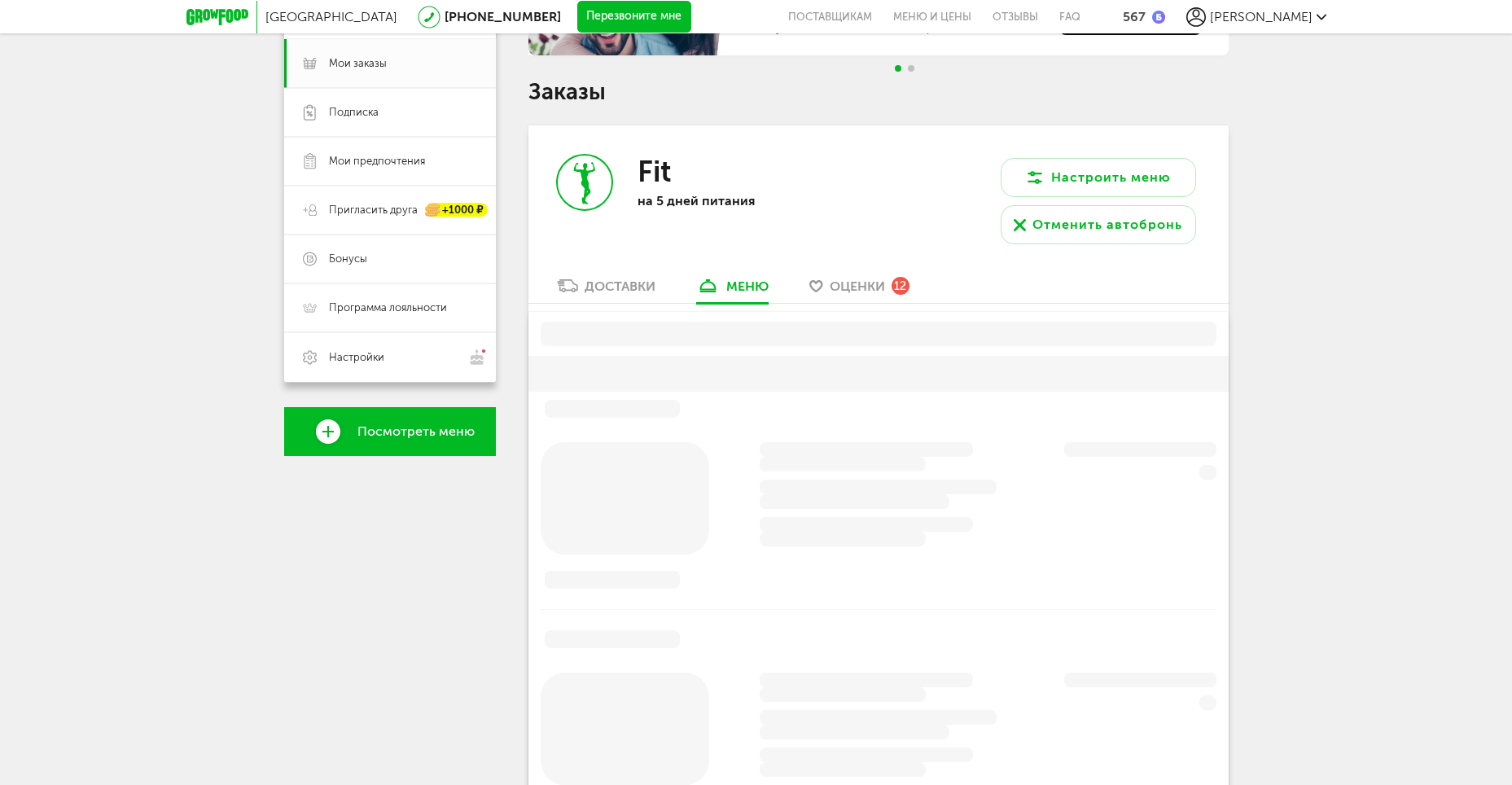
scroll to position [207, 0]
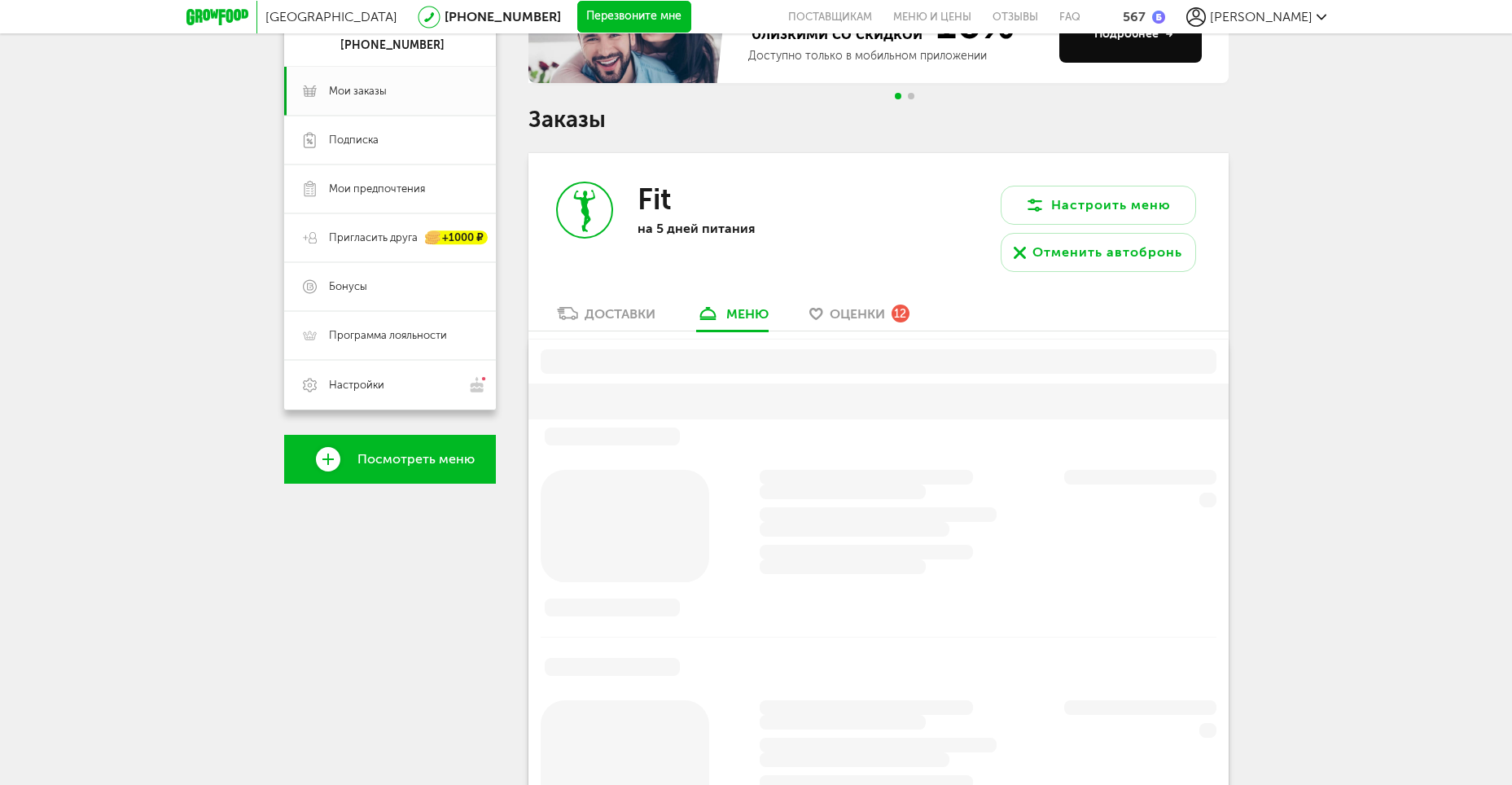
click at [890, 318] on div "Оценки 12" at bounding box center [870, 313] width 80 height 18
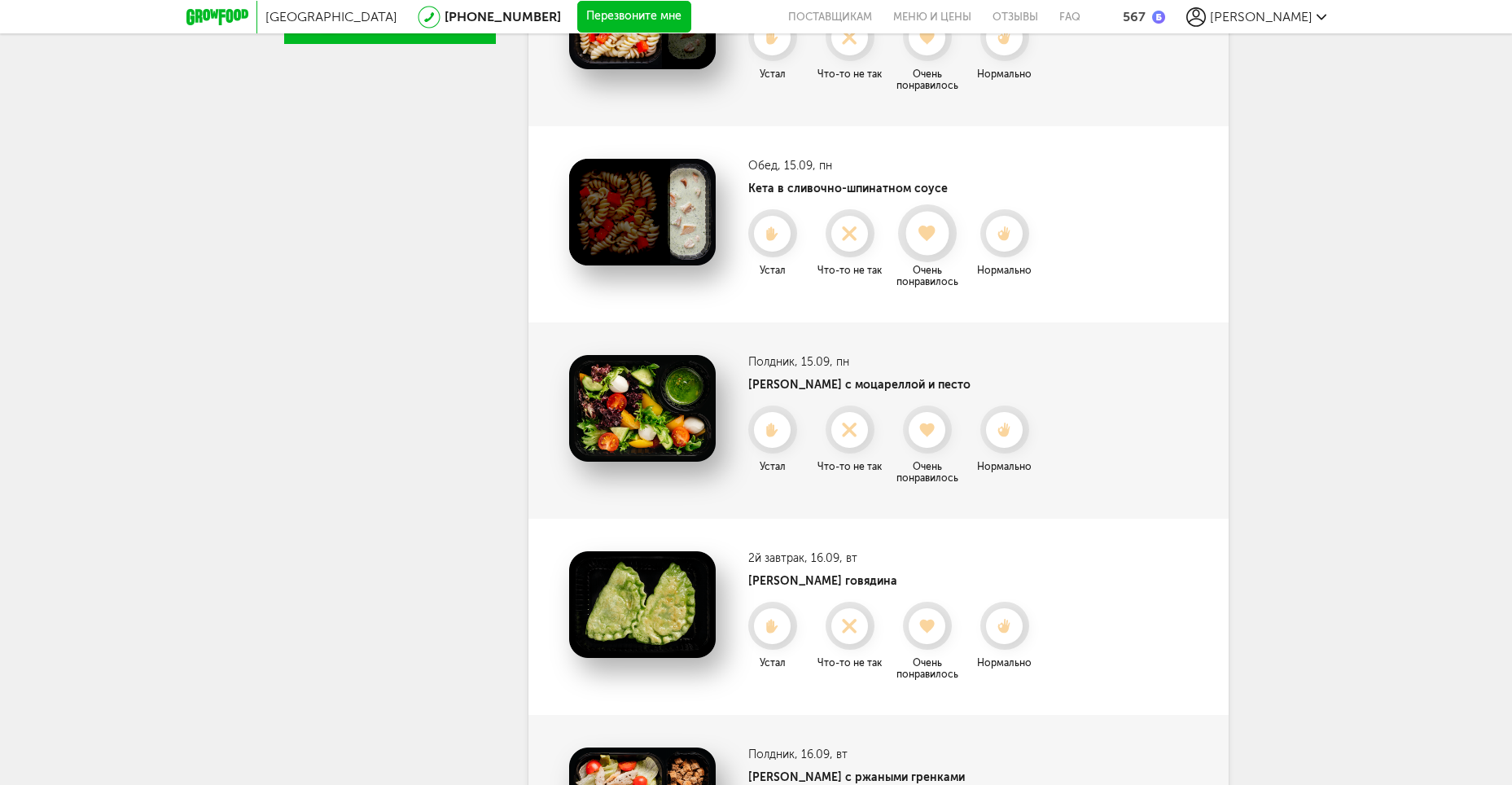
scroll to position [244, 0]
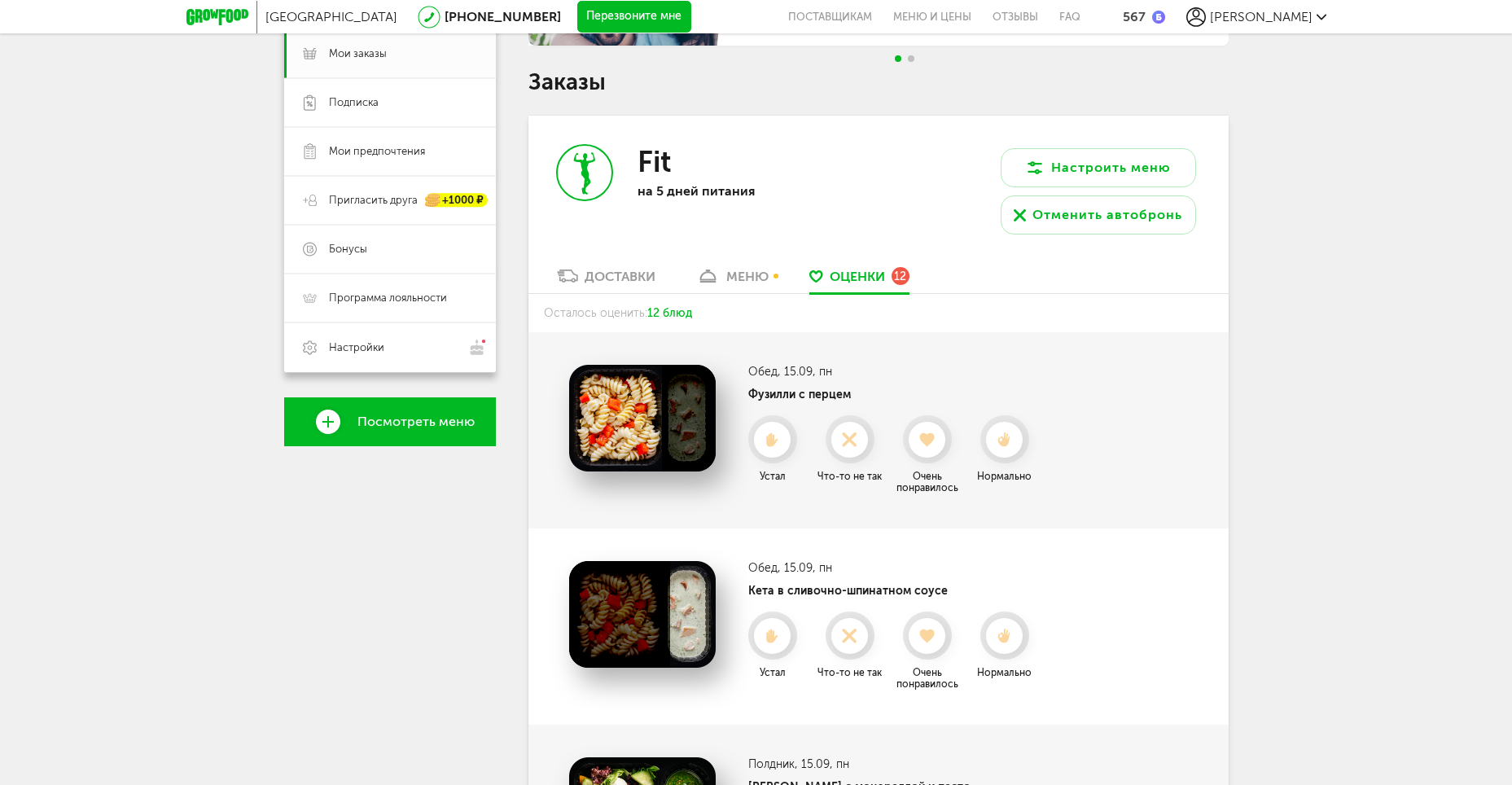
click at [744, 280] on div "меню" at bounding box center [748, 276] width 42 height 15
